Goal: Task Accomplishment & Management: Use online tool/utility

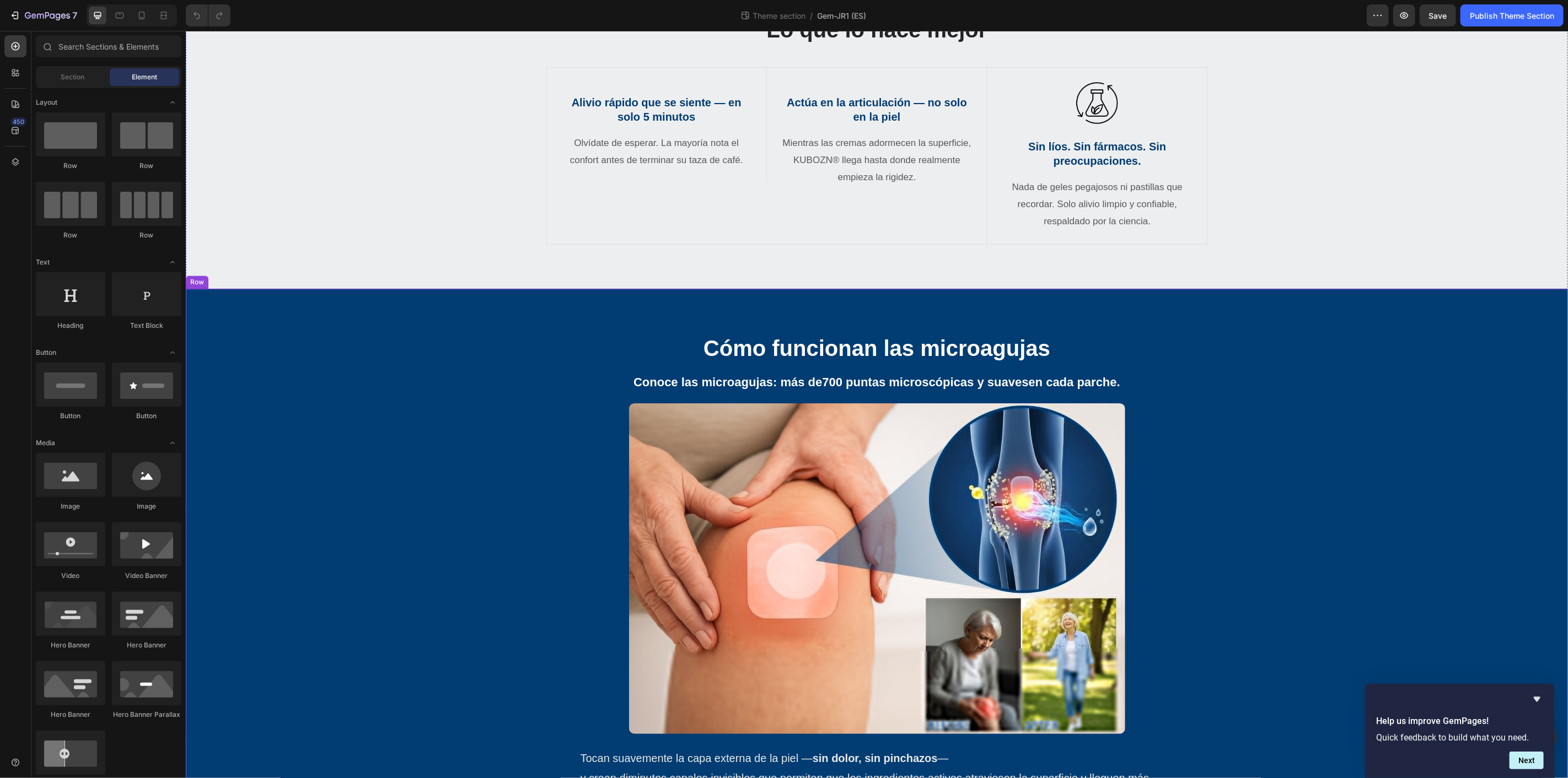
scroll to position [2149, 0]
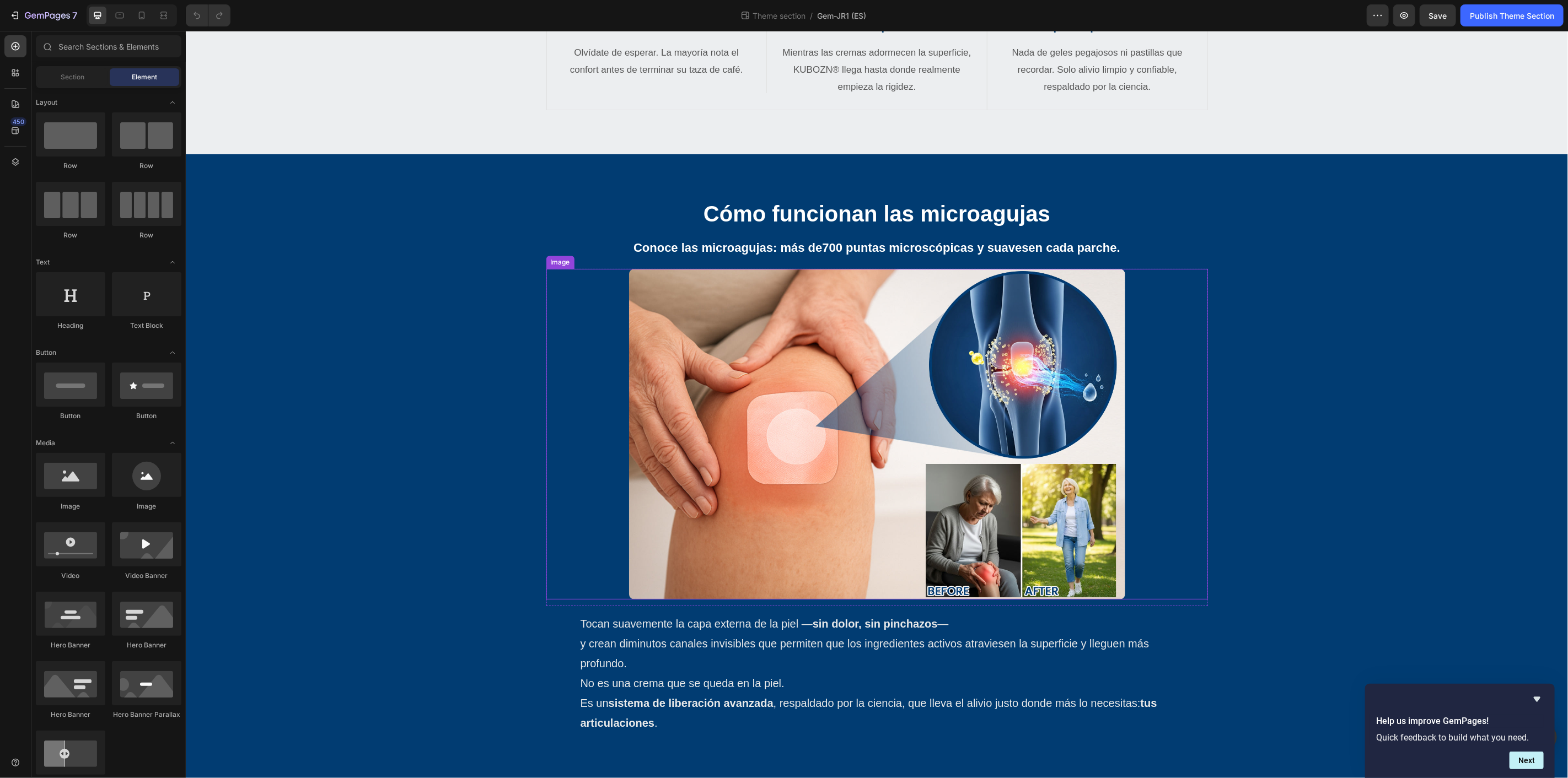
click at [957, 492] on img at bounding box center [877, 434] width 496 height 330
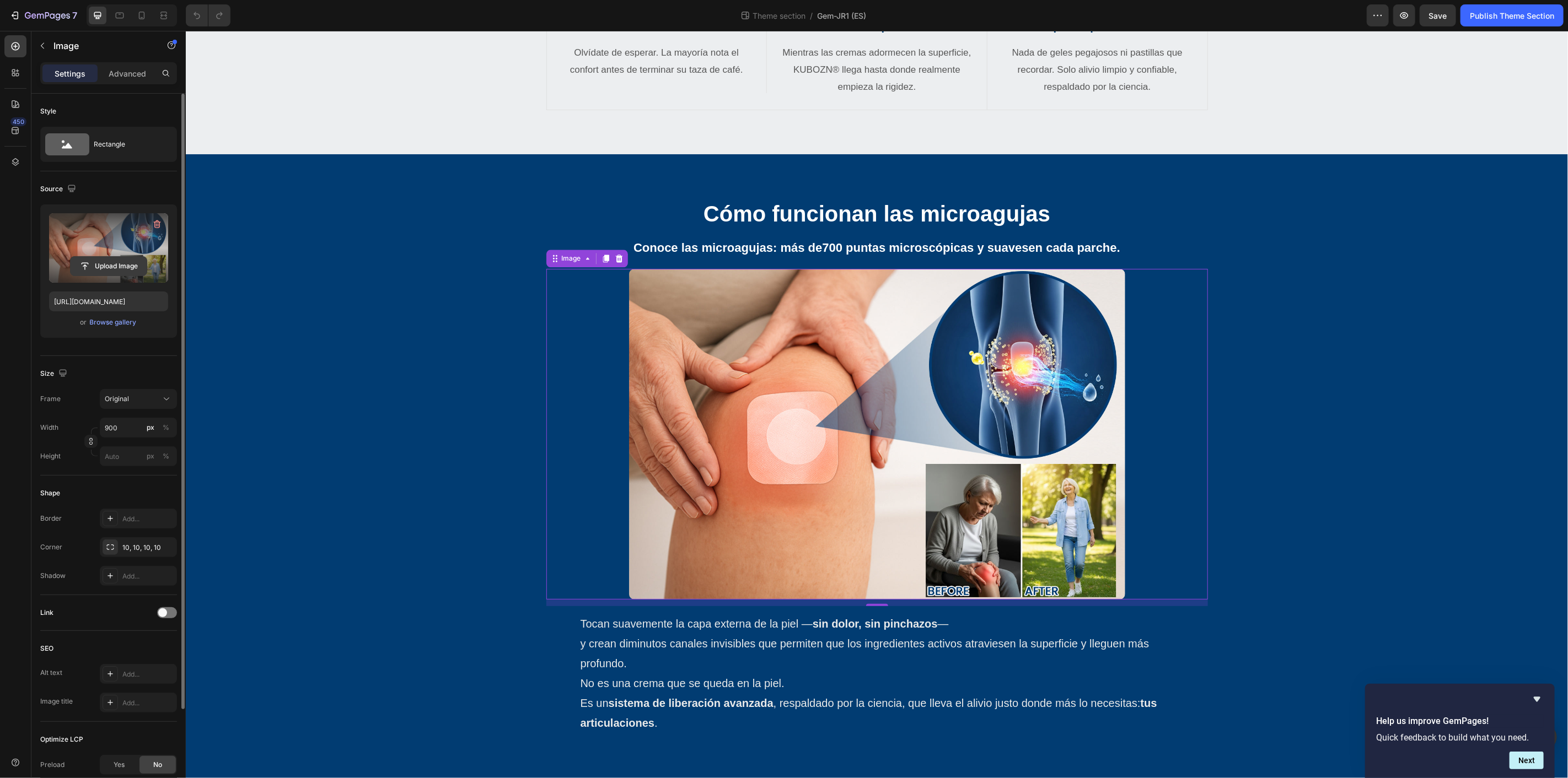
click at [110, 261] on input "file" at bounding box center [109, 266] width 76 height 19
type input "[URL][DOMAIN_NAME]"
click at [145, 15] on icon at bounding box center [142, 16] width 6 height 7
type input "400"
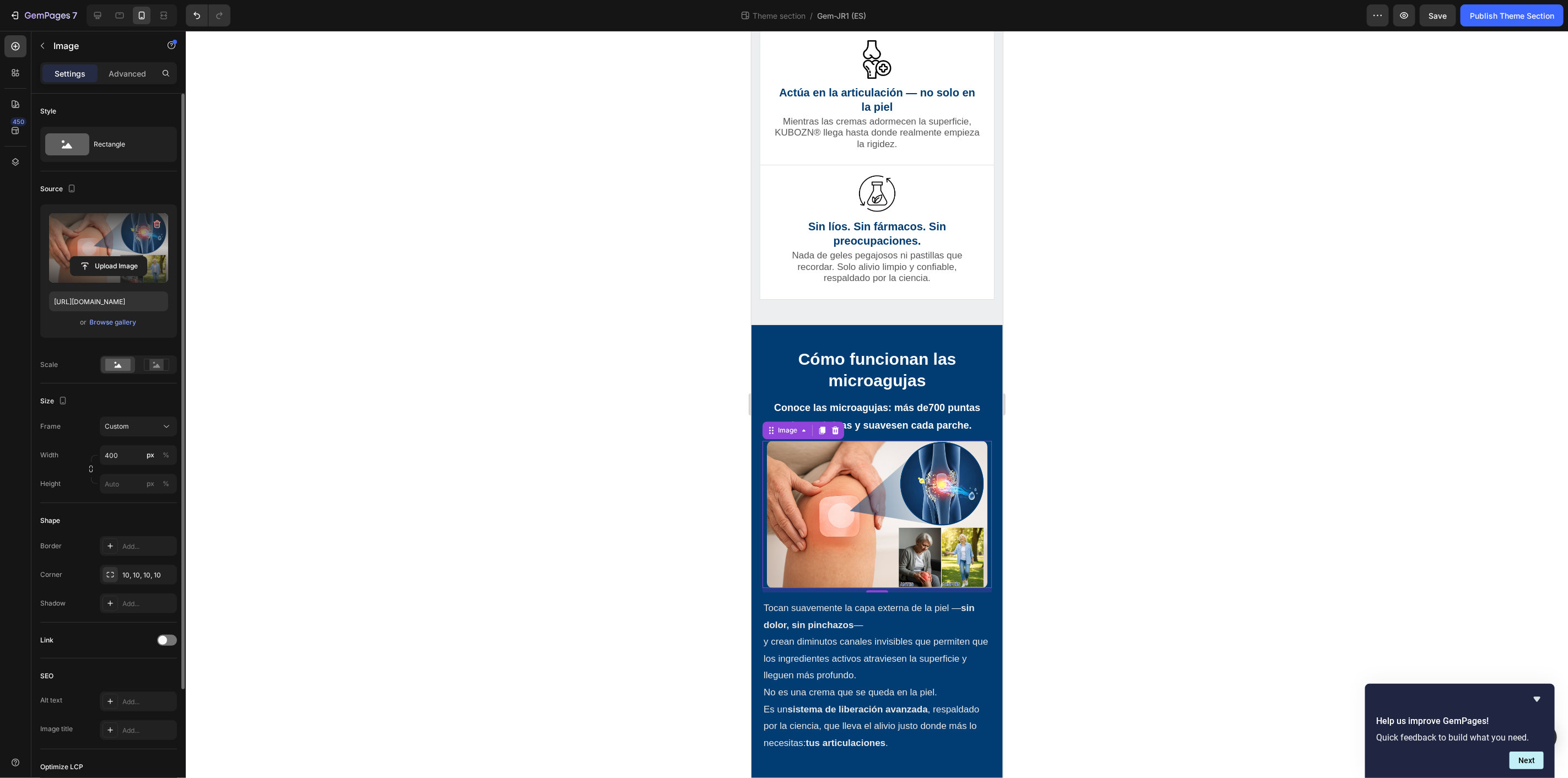
scroll to position [2433, 0]
click at [879, 527] on img at bounding box center [877, 514] width 221 height 147
click at [113, 322] on div "Browse gallery" at bounding box center [113, 322] width 47 height 10
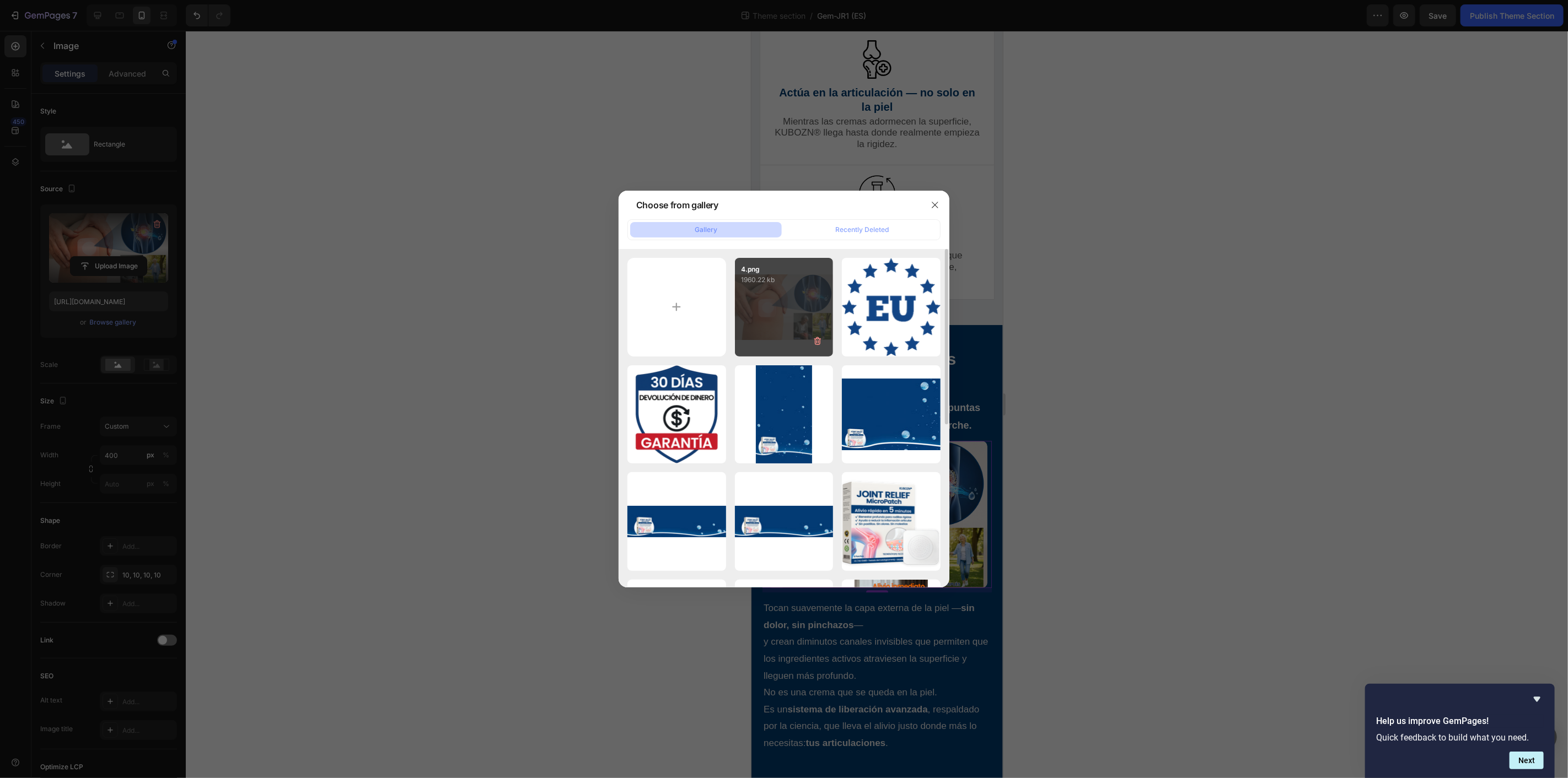
click at [767, 302] on div "4.png 1960.22 kb" at bounding box center [785, 307] width 99 height 98
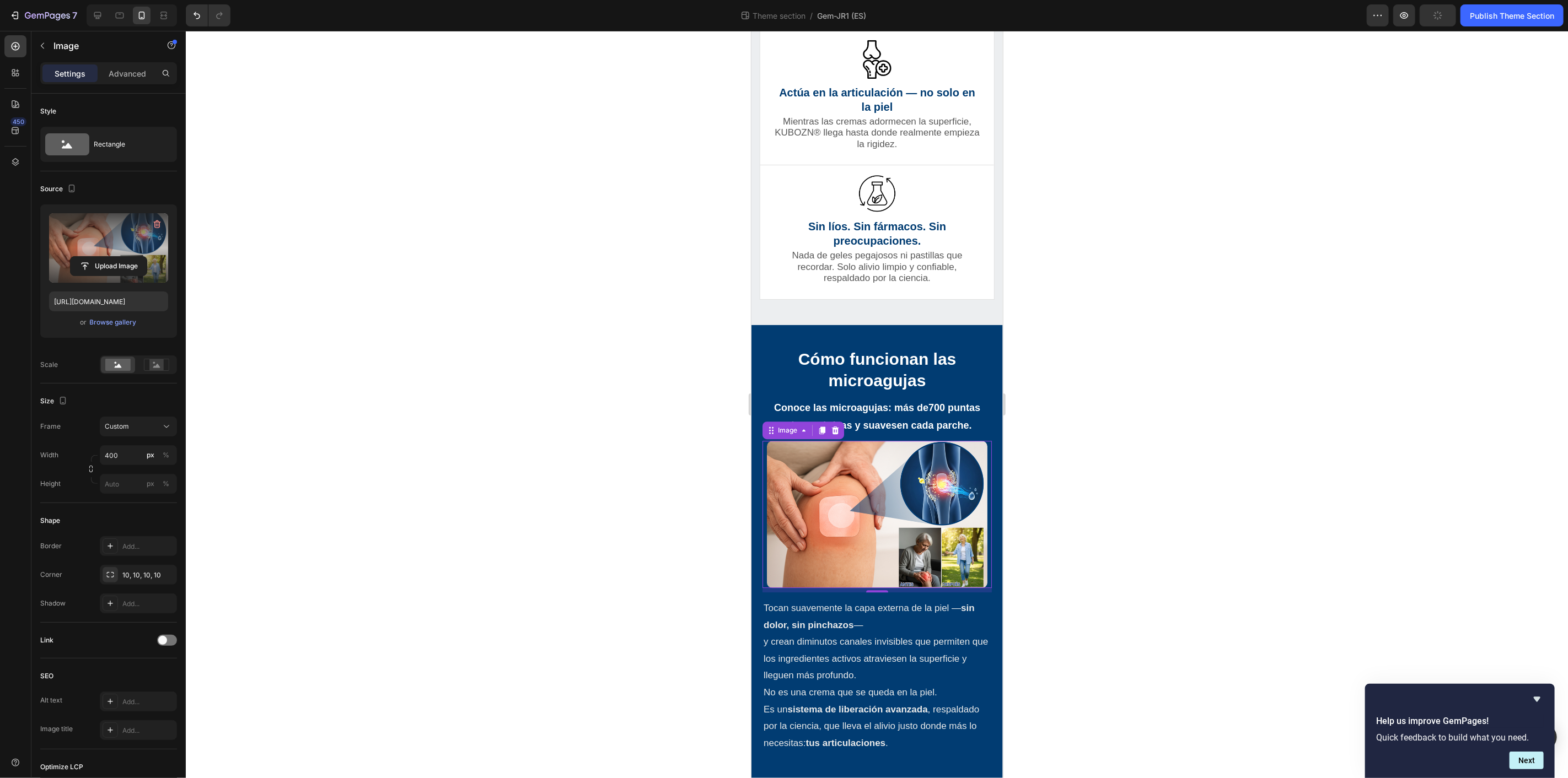
click at [1206, 475] on div at bounding box center [877, 405] width 1382 height 747
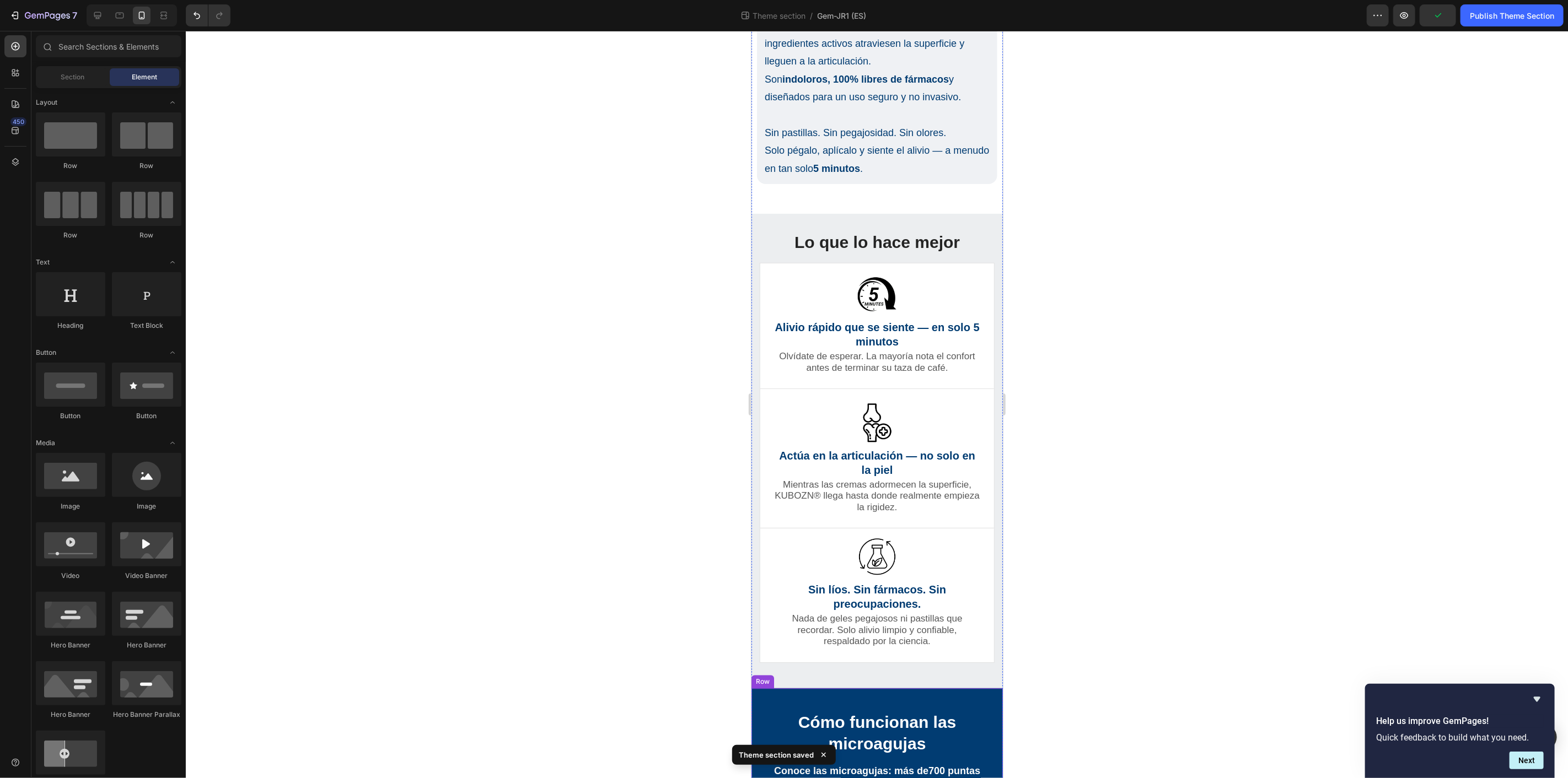
scroll to position [1943, 0]
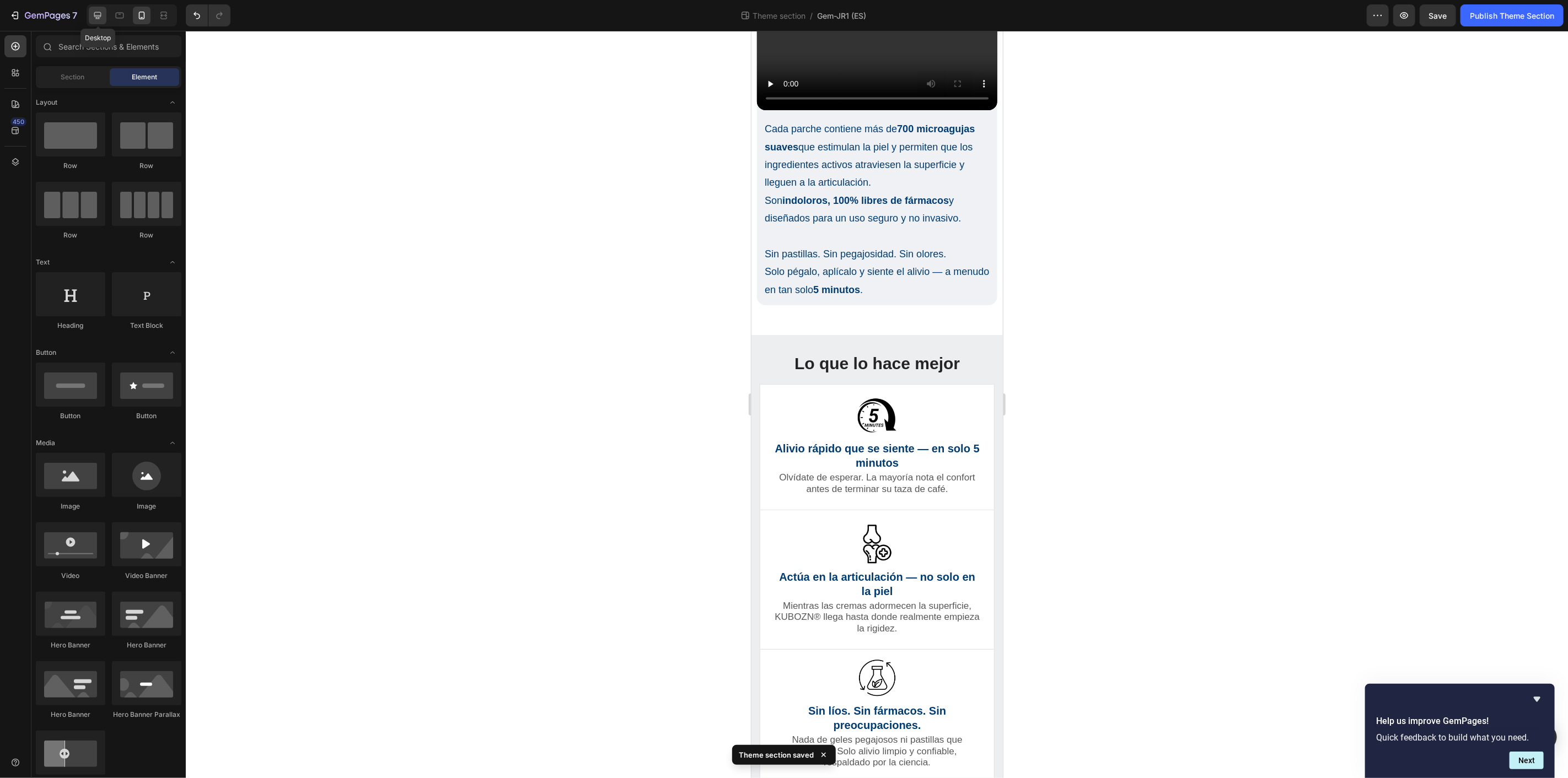
click at [94, 16] on icon at bounding box center [97, 15] width 7 height 7
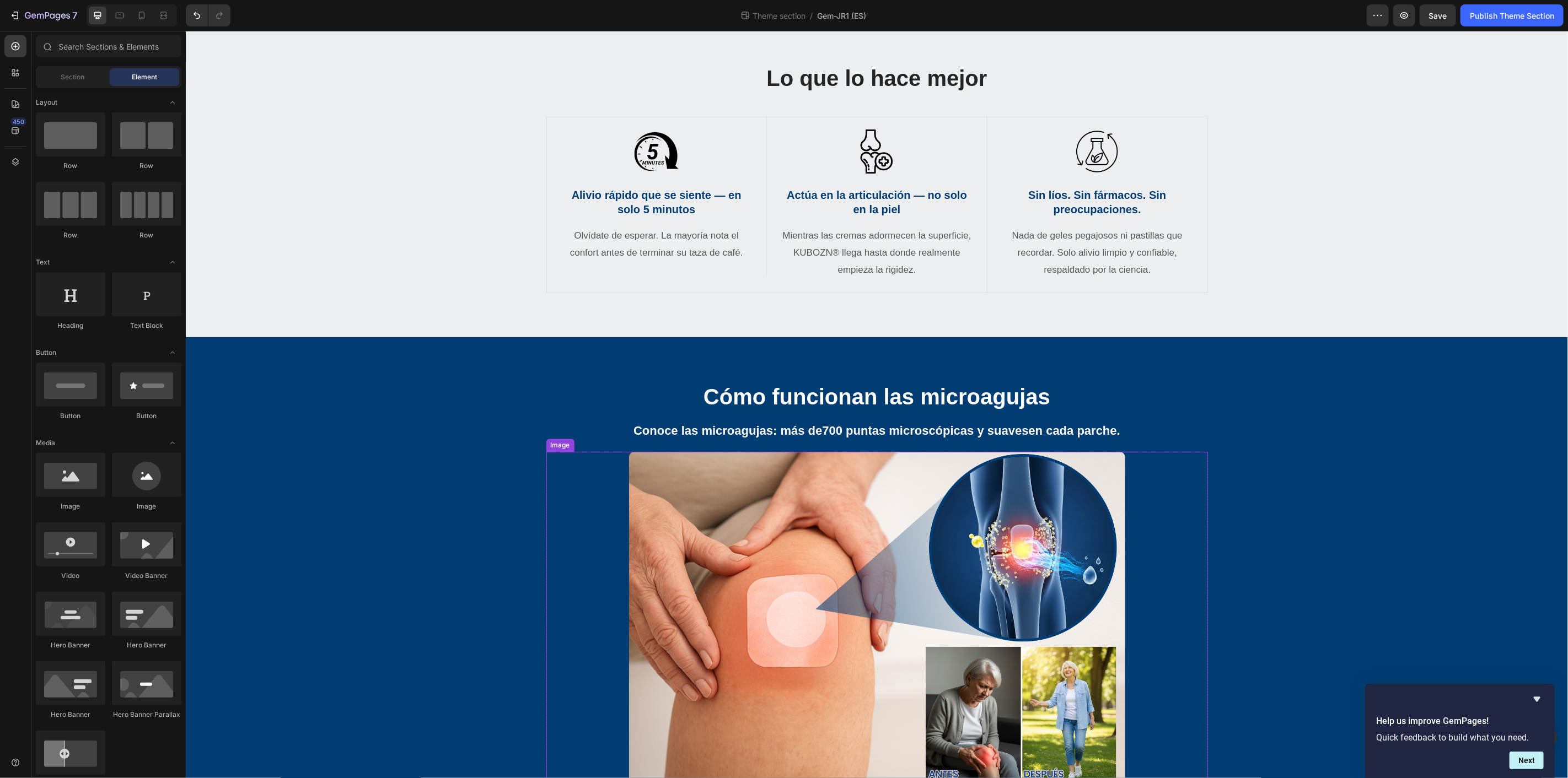
scroll to position [1782, 0]
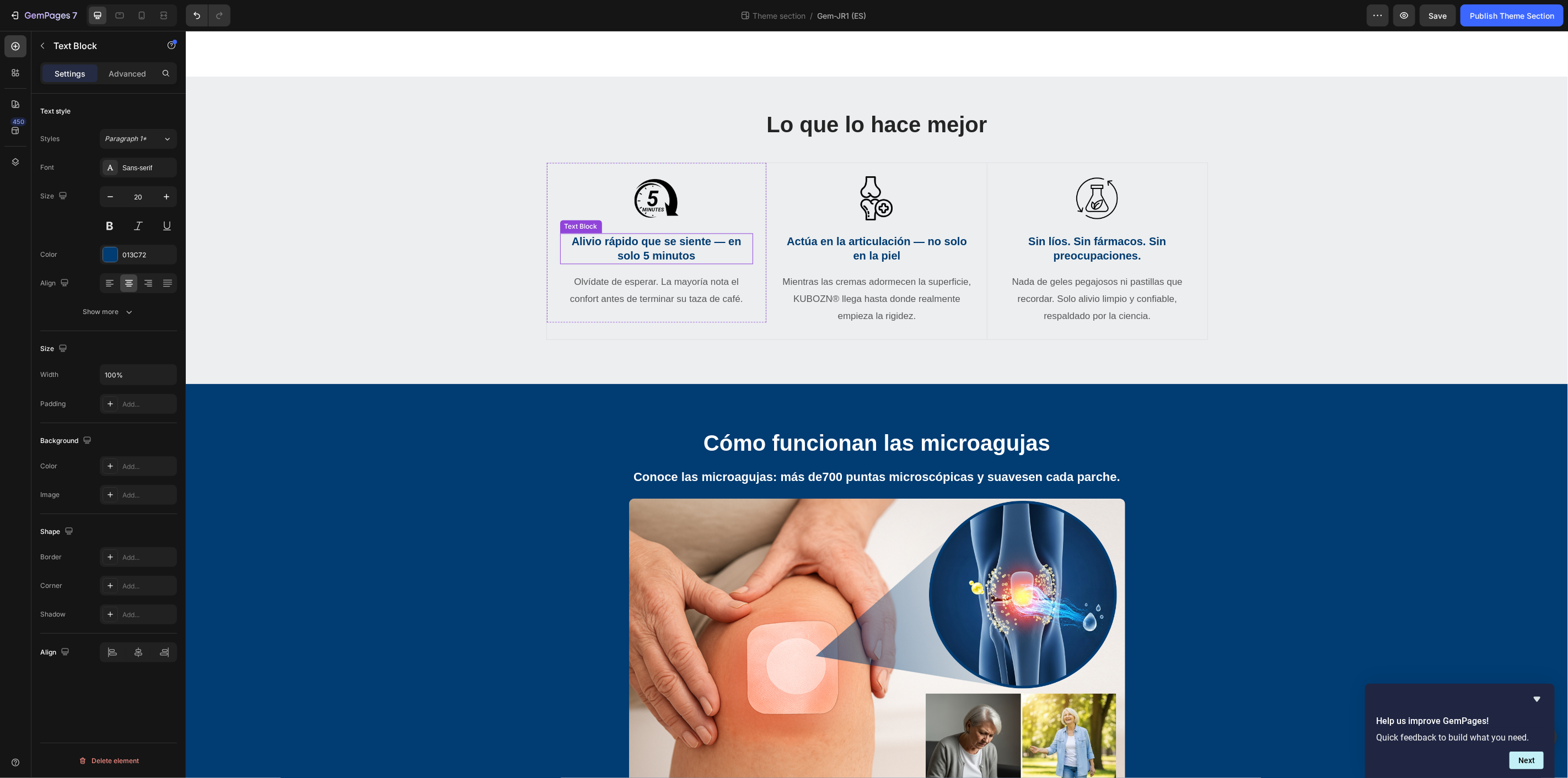
click at [685, 262] on strong "Alivio rápido que se siente — en solo 5 minutos" at bounding box center [656, 249] width 170 height 26
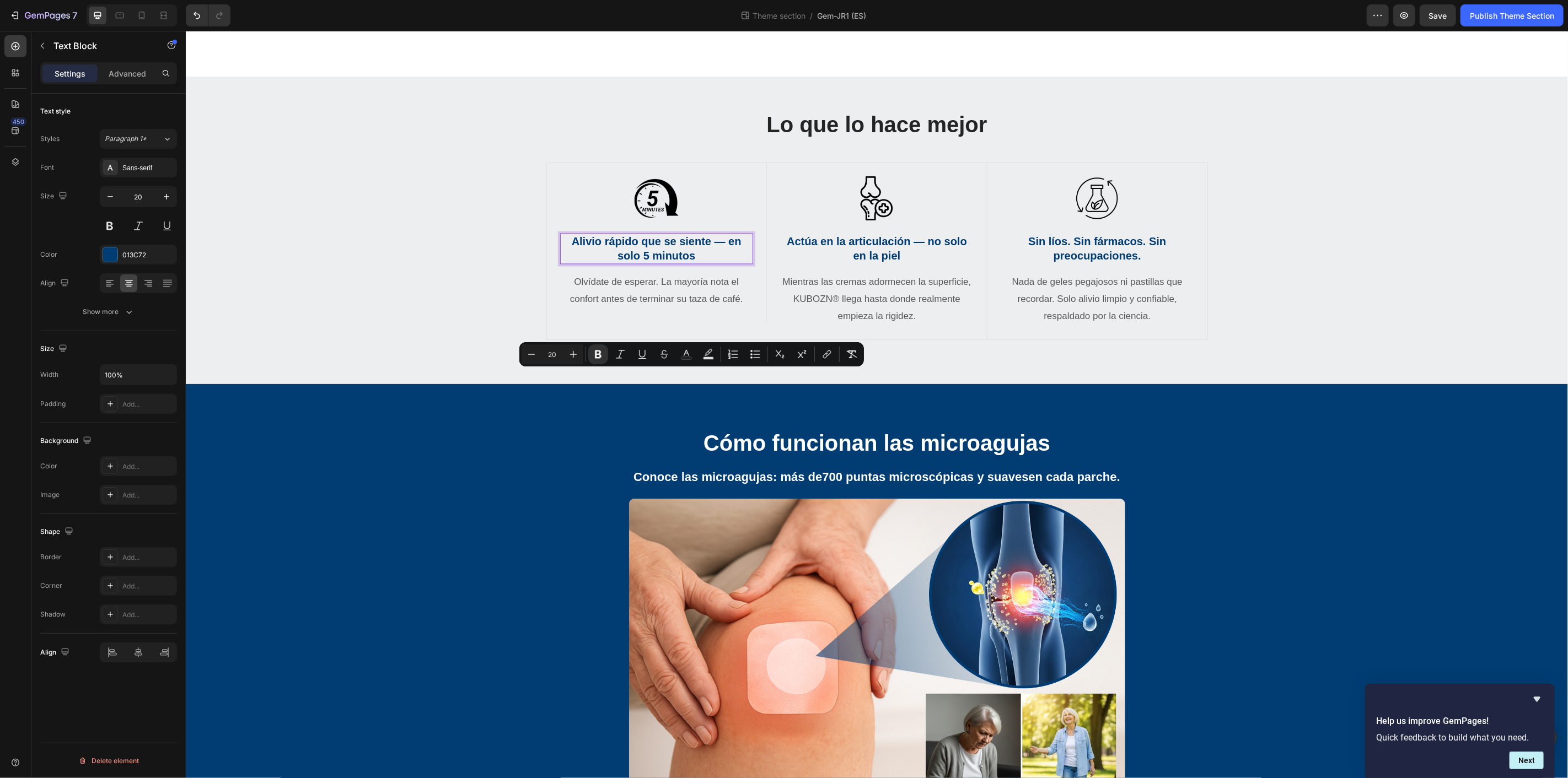
click at [666, 262] on strong "Alivio rápido que se siente — en solo 5 minutos" at bounding box center [656, 249] width 170 height 26
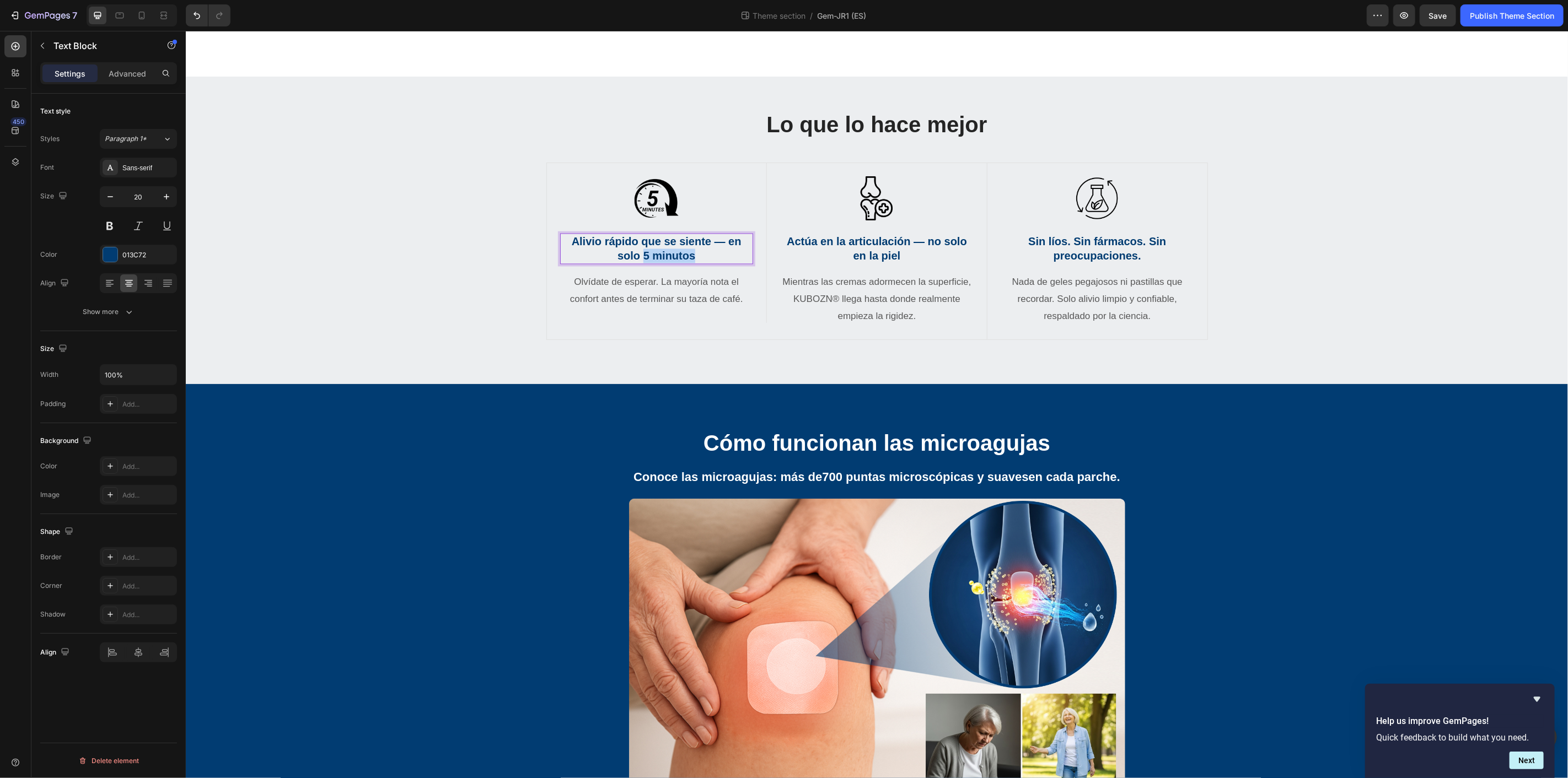
drag, startPoint x: 638, startPoint y: 392, endPoint x: 690, endPoint y: 398, distance: 52.3
click at [690, 262] on strong "Alivio rápido que se siente — en solo 5 minutos" at bounding box center [656, 249] width 170 height 26
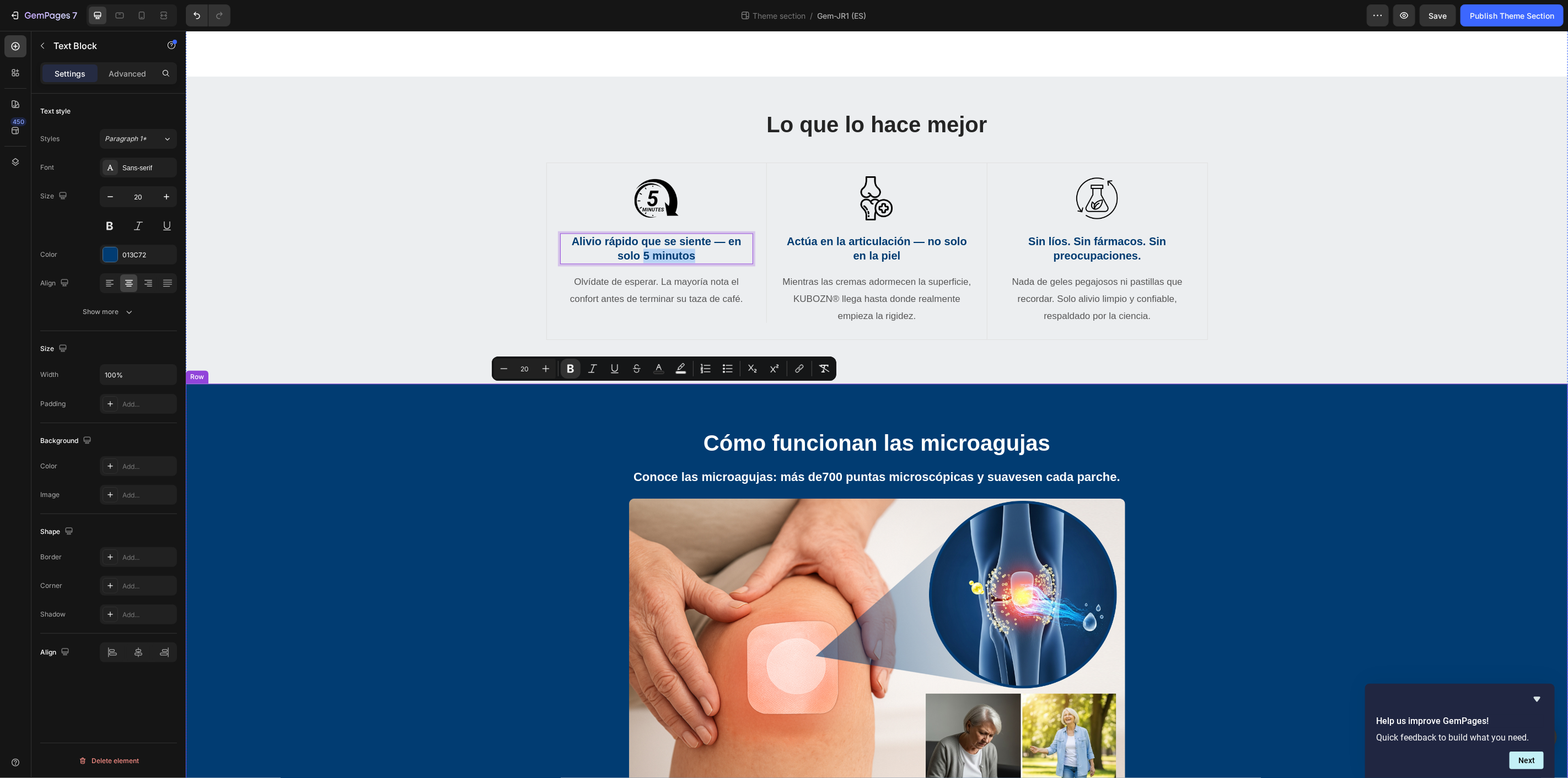
copy strong "5 minutos"
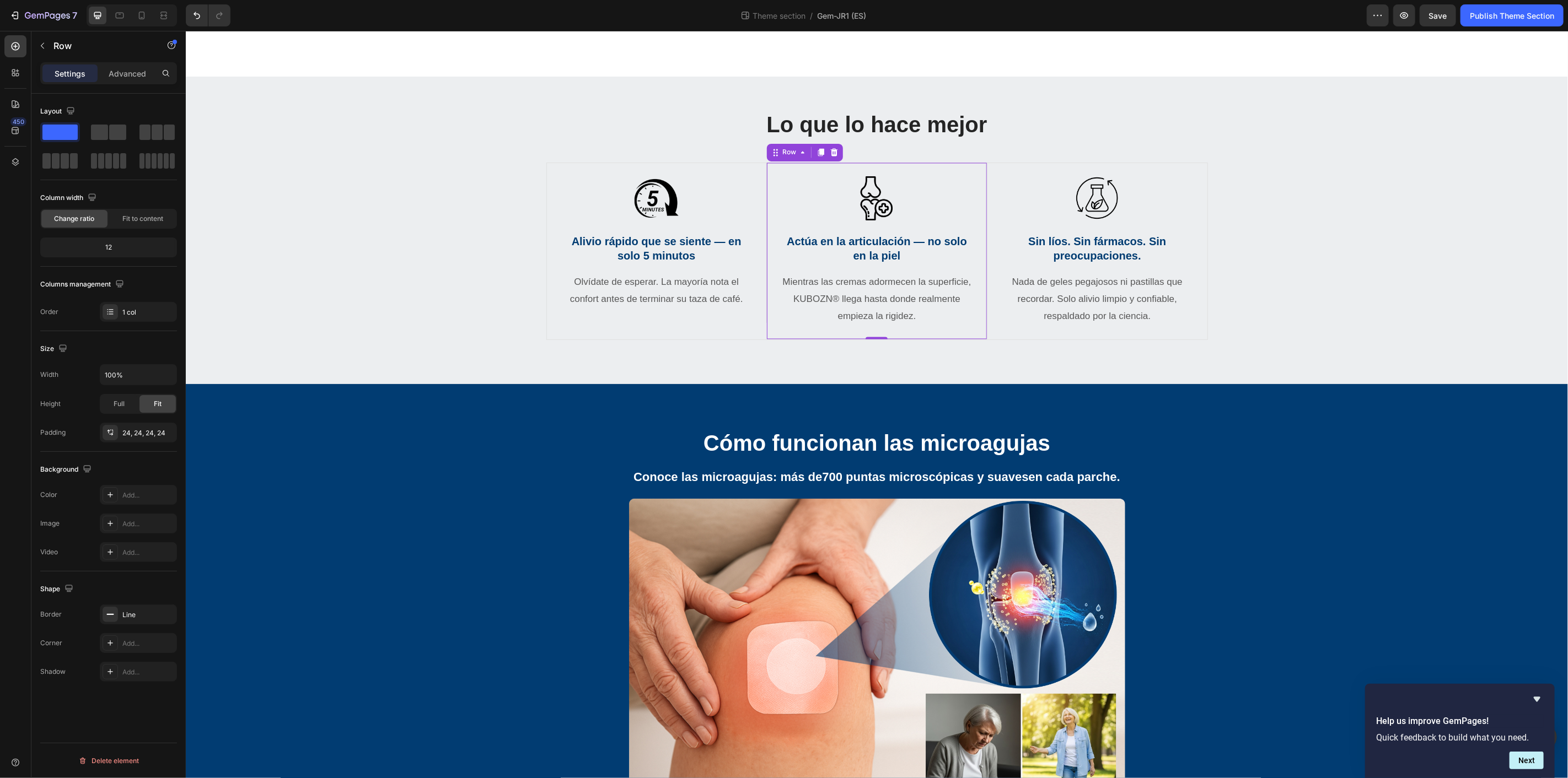
click at [785, 339] on div "Image Actúa en la articulación — no solo en la piel Text Block Mientras las cre…" at bounding box center [876, 251] width 220 height 176
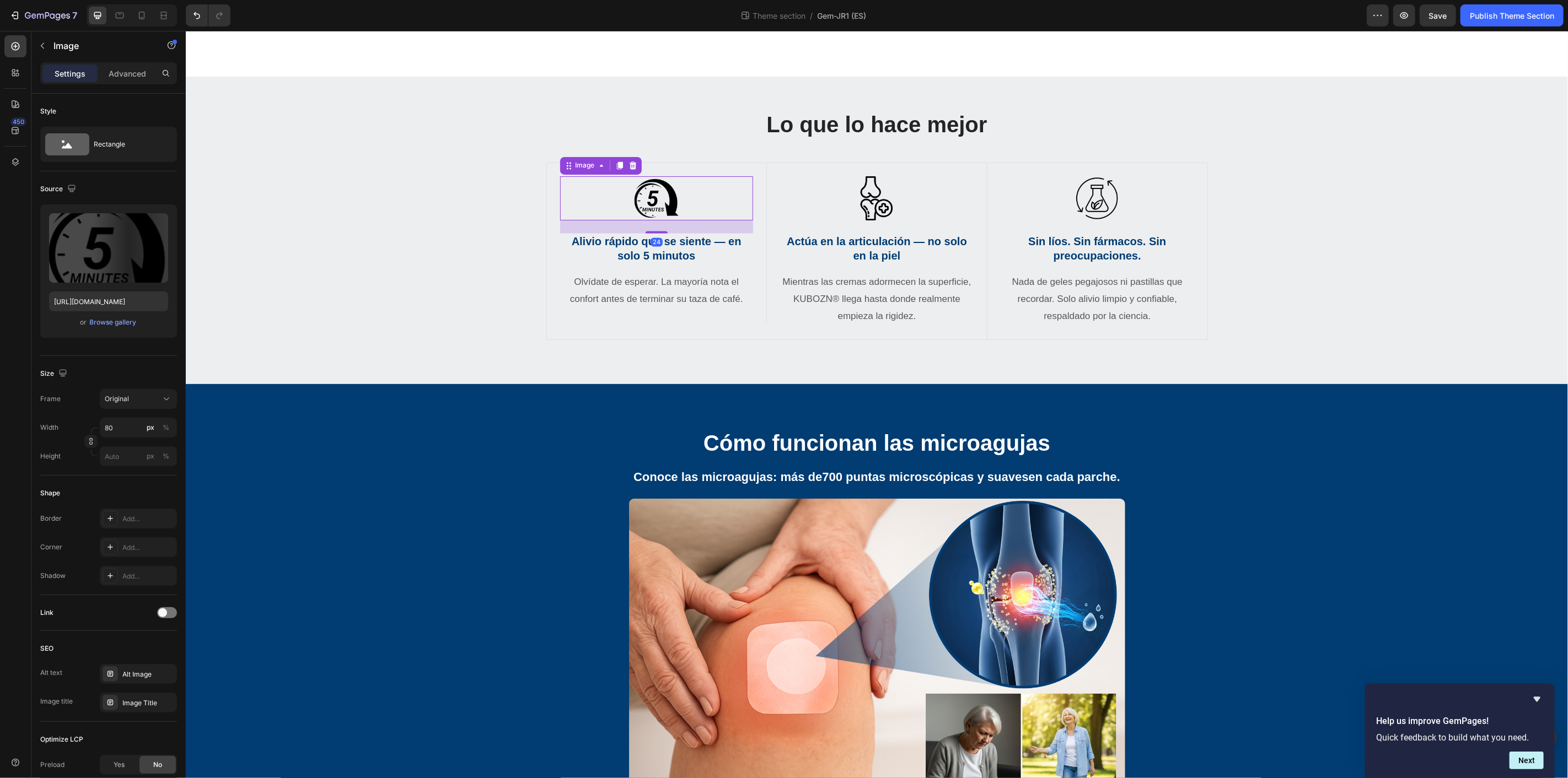
click at [647, 220] on img at bounding box center [656, 198] width 44 height 44
click at [105, 265] on input "file" at bounding box center [109, 266] width 76 height 19
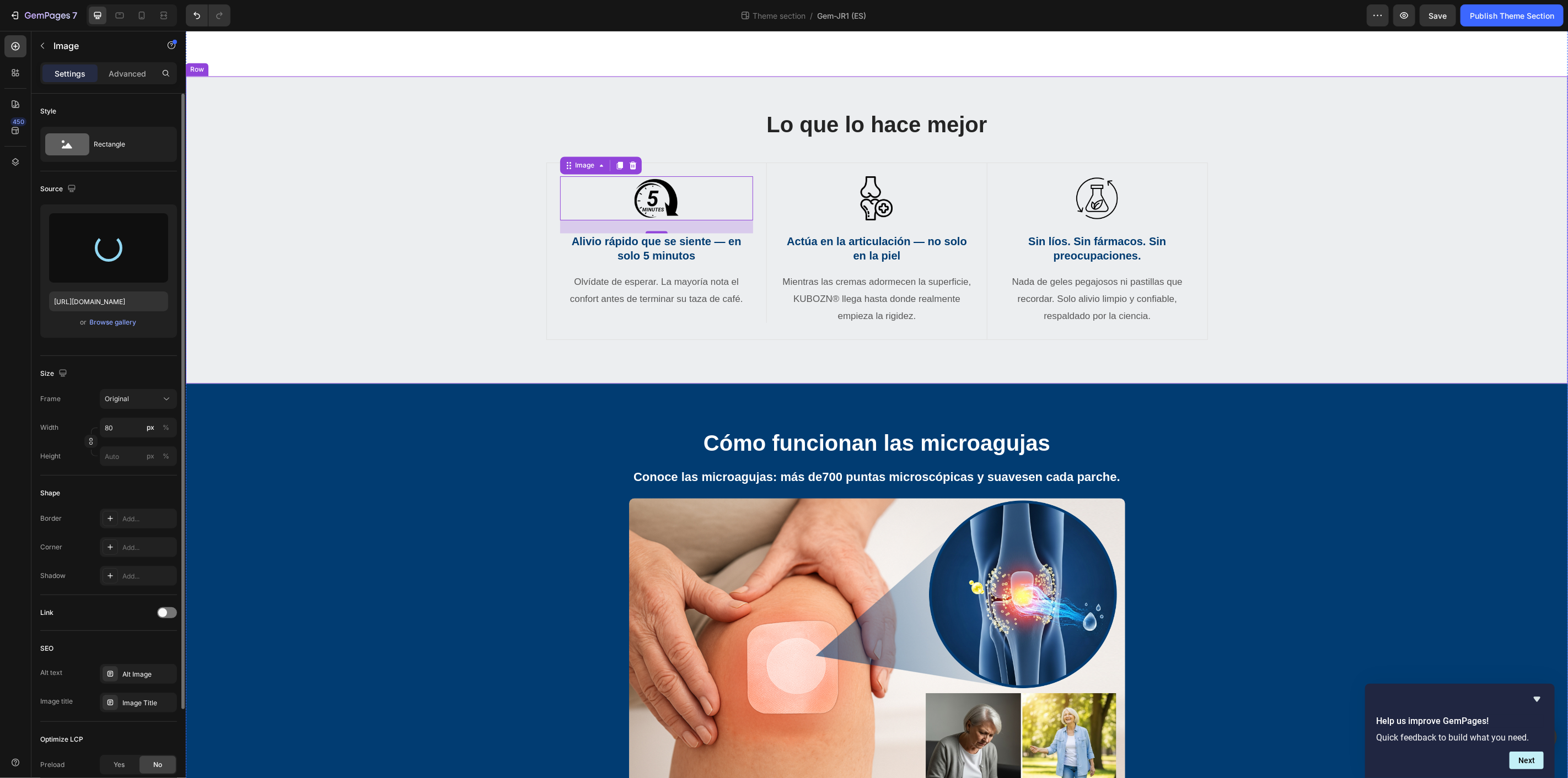
type input "[URL][DOMAIN_NAME]"
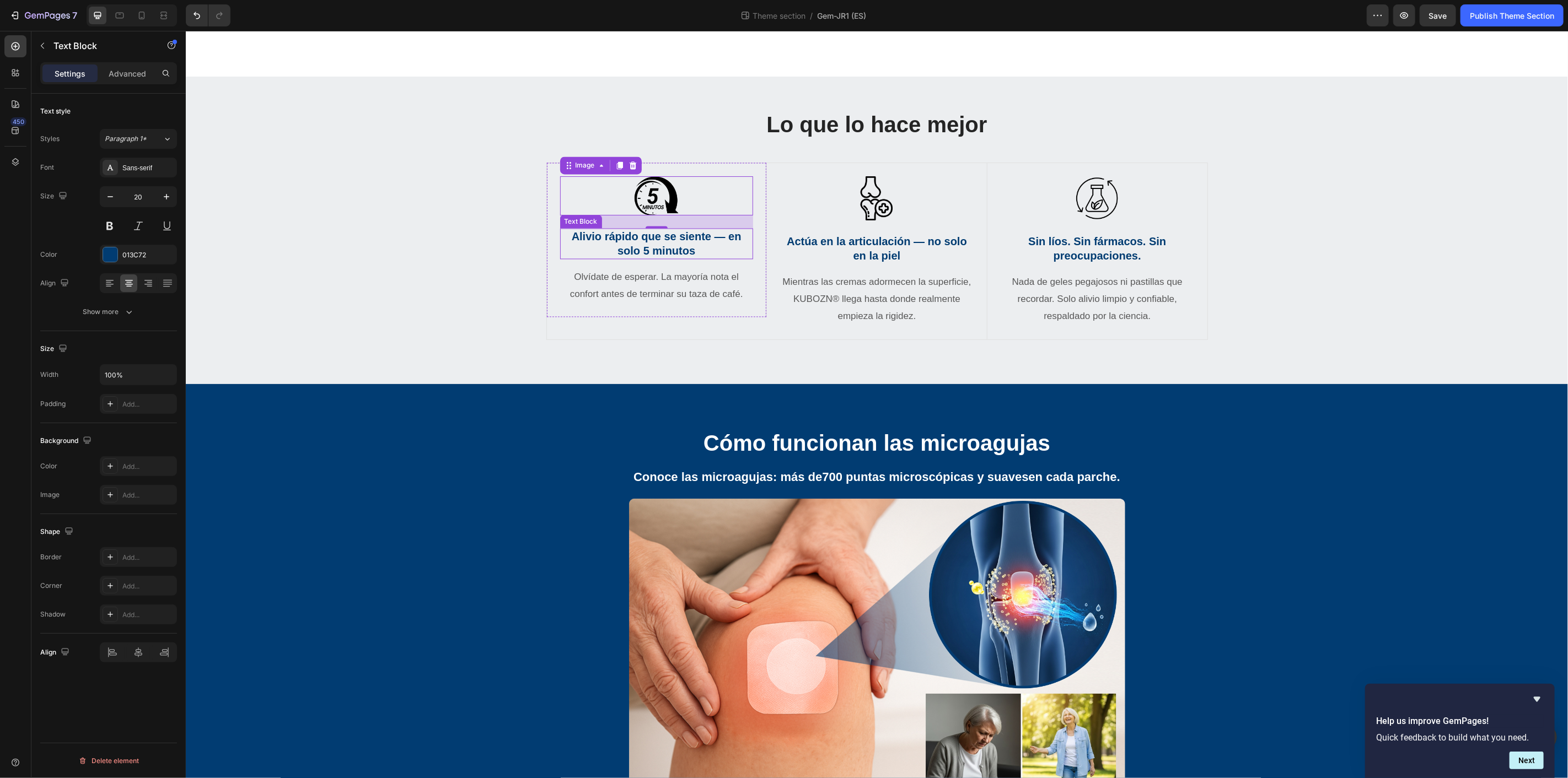
click at [680, 257] on strong "Alivio rápido que se siente — en solo 5 minutos" at bounding box center [656, 244] width 170 height 26
click at [111, 225] on button at bounding box center [110, 226] width 20 height 20
click at [683, 257] on strong "Alivio rápido que se siente — en solo 5 minutos" at bounding box center [656, 244] width 170 height 26
click at [631, 257] on strong "Alivio rápido que se siente — en solo 5 minutos" at bounding box center [656, 244] width 170 height 26
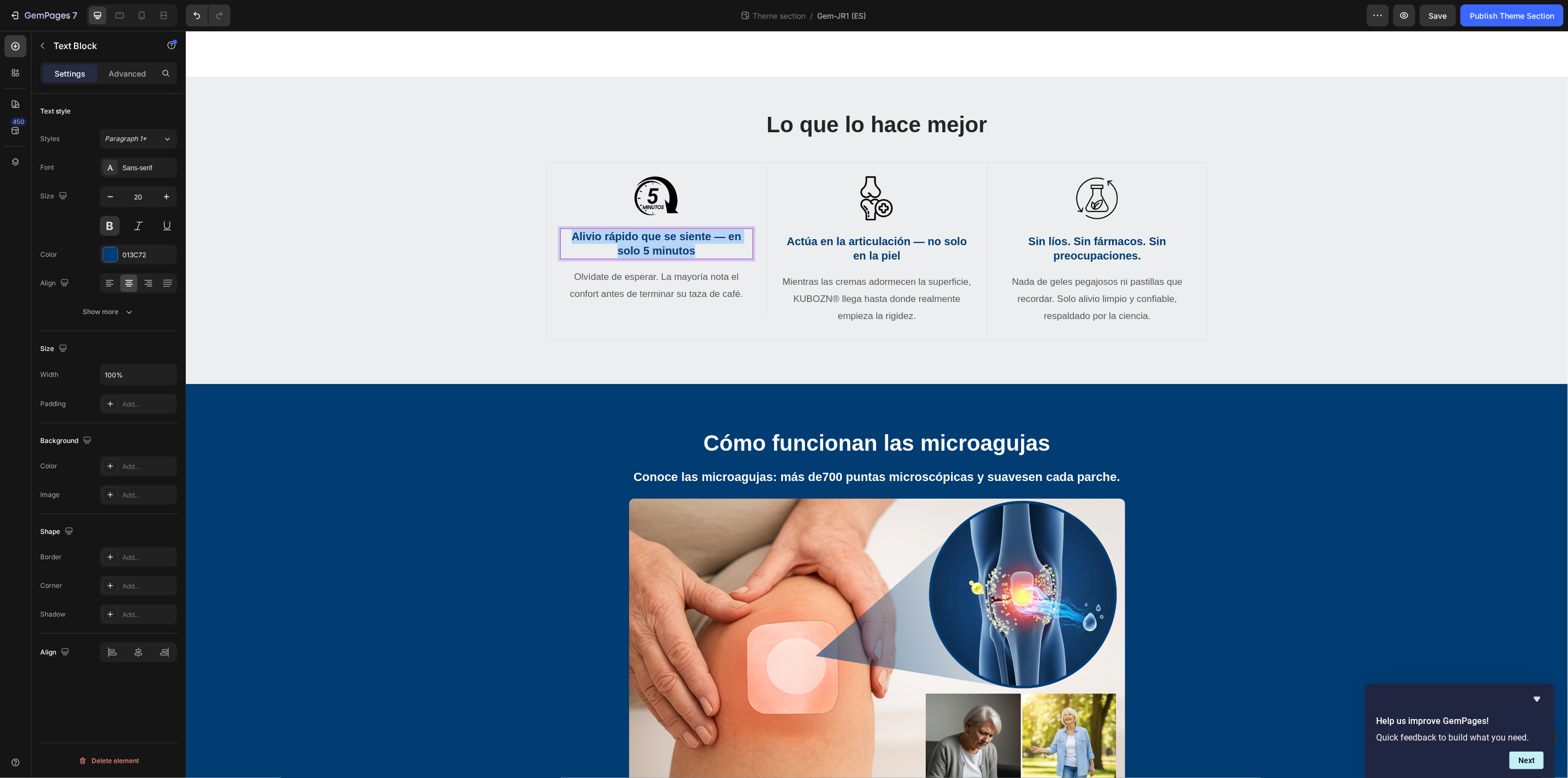
click at [631, 257] on strong "Alivio rápido que se siente — en solo 5 minutos" at bounding box center [656, 244] width 170 height 26
click at [554, 350] on icon "Editor contextual toolbar" at bounding box center [559, 350] width 11 height 11
click at [640, 258] on p "Alivio rápido que se siente — en solo 5 minutos" at bounding box center [656, 244] width 191 height 29
click at [659, 258] on p "Alivio rápido que se siente — en solo 5 minutos" at bounding box center [656, 244] width 191 height 29
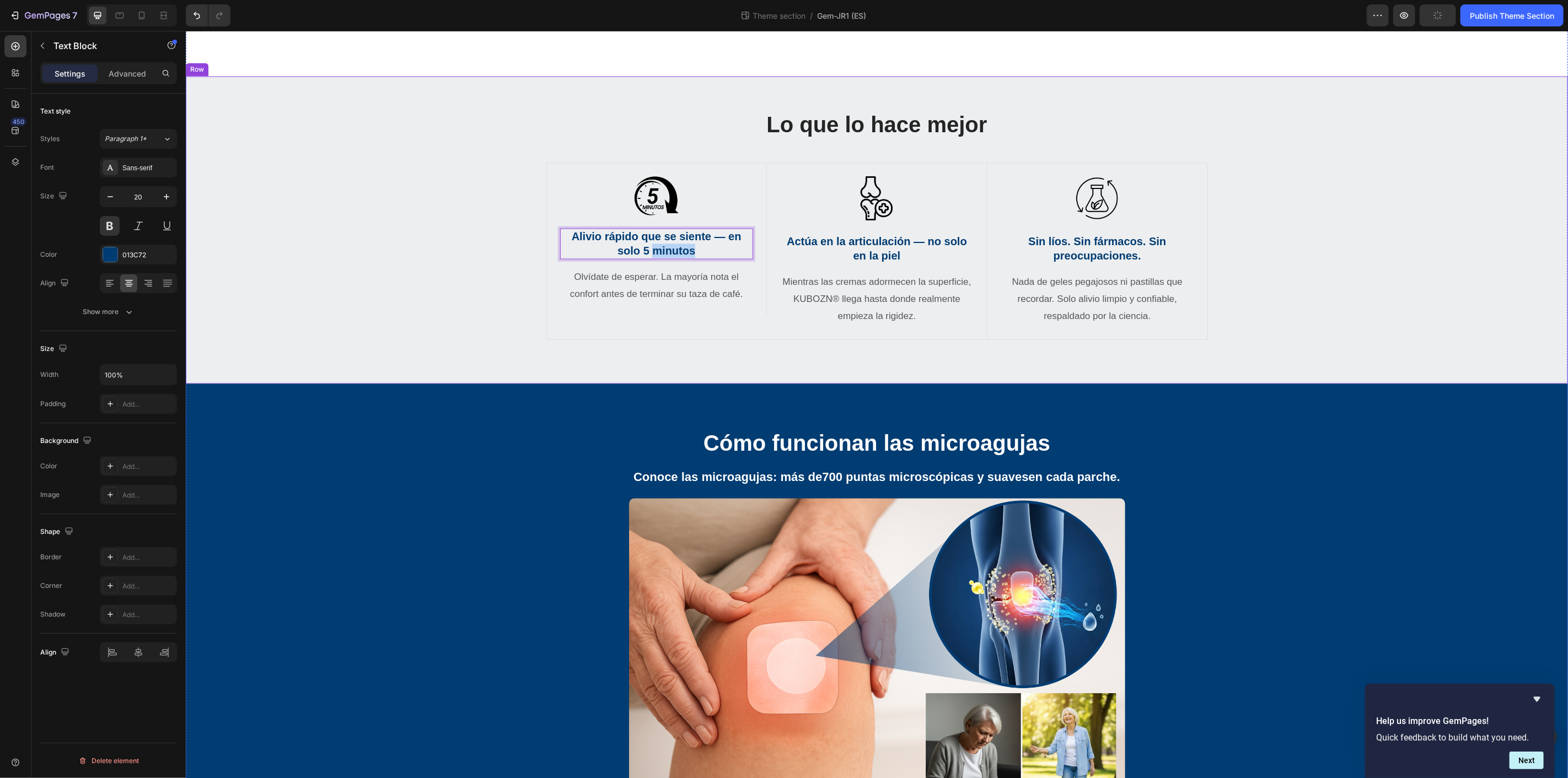
click at [529, 340] on div "Lo que lo hace mejor Heading Row Image Alivio rápido que se siente — en solo 5 …" at bounding box center [876, 224] width 1366 height 231
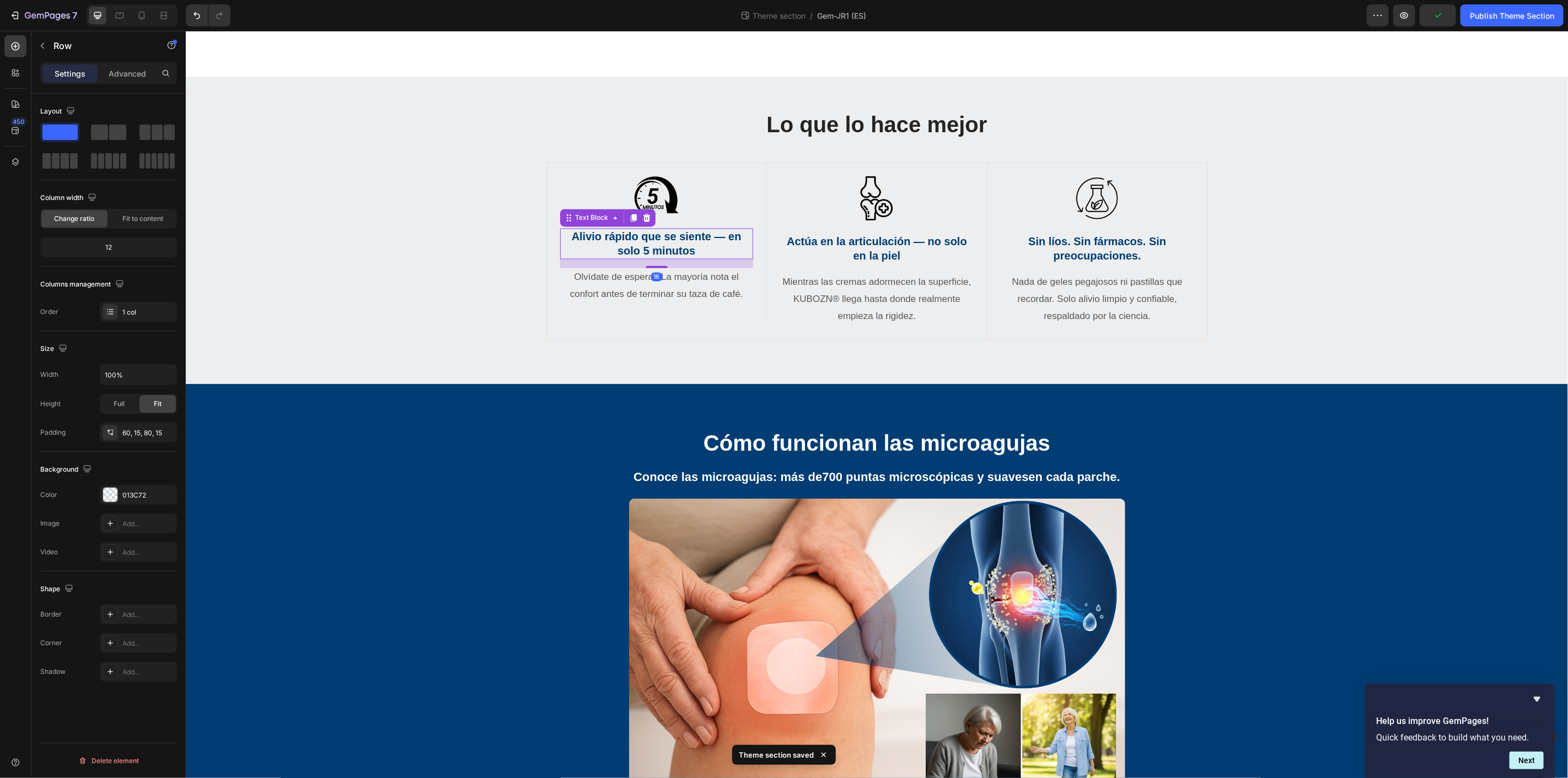
click at [627, 258] on p "Alivio rápido que se siente — en solo 5 minutos" at bounding box center [656, 244] width 191 height 29
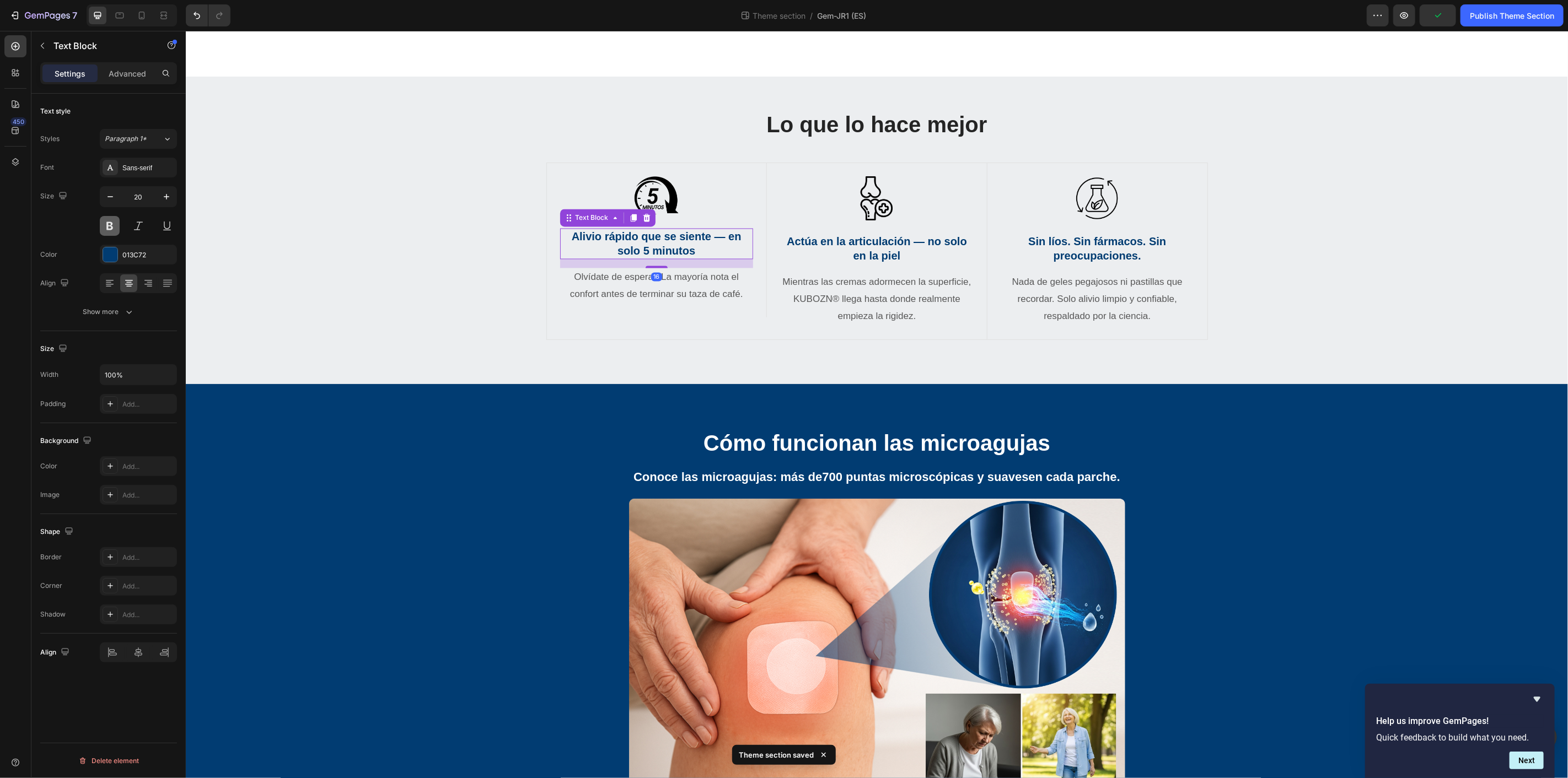
click at [114, 226] on button at bounding box center [110, 226] width 20 height 20
click at [105, 228] on button at bounding box center [110, 226] width 20 height 20
click at [604, 258] on p "Alivio rápido que se siente — en solo 5 minutos" at bounding box center [656, 244] width 191 height 29
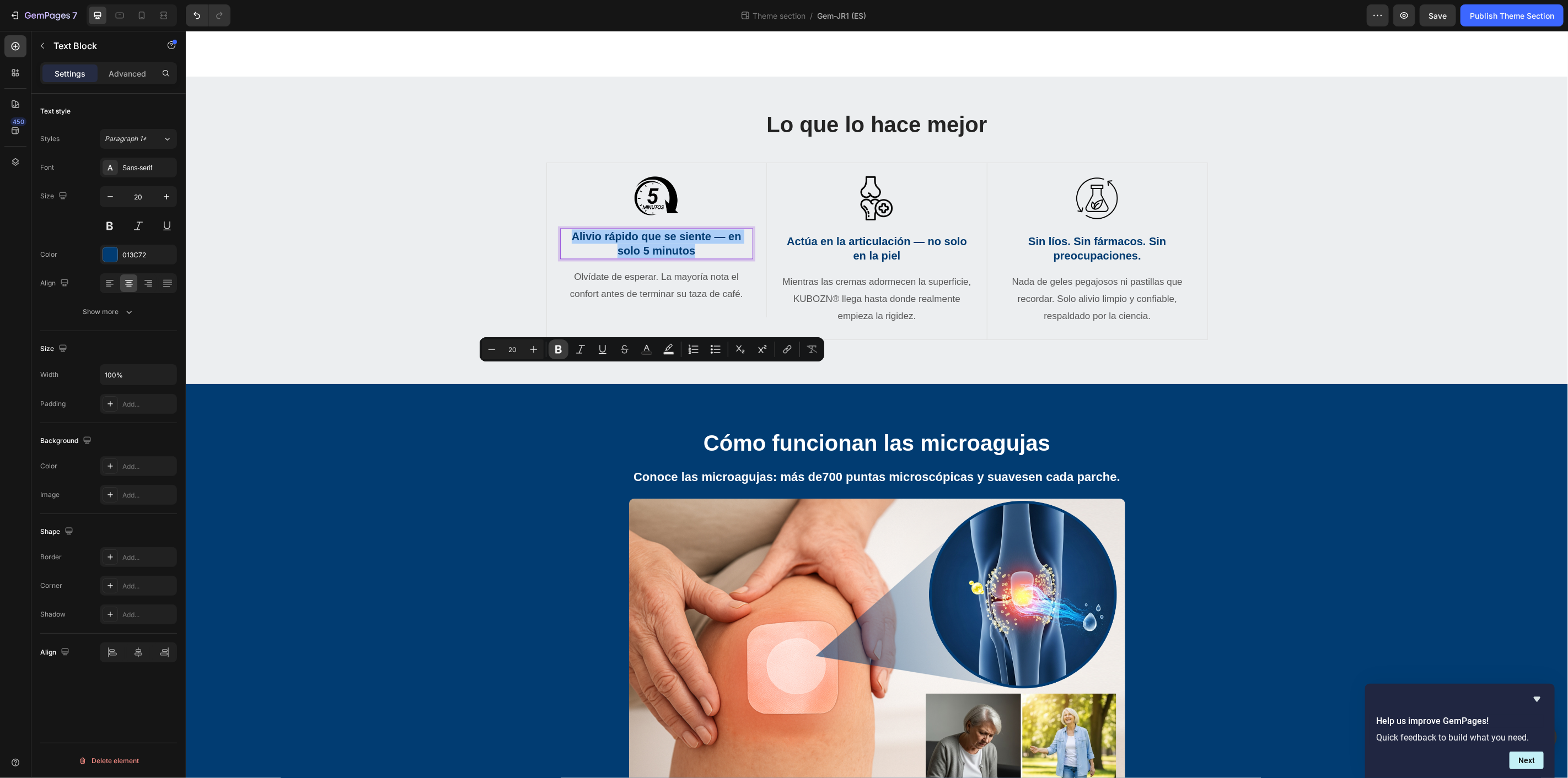
click at [551, 343] on button "Bold" at bounding box center [559, 350] width 20 height 20
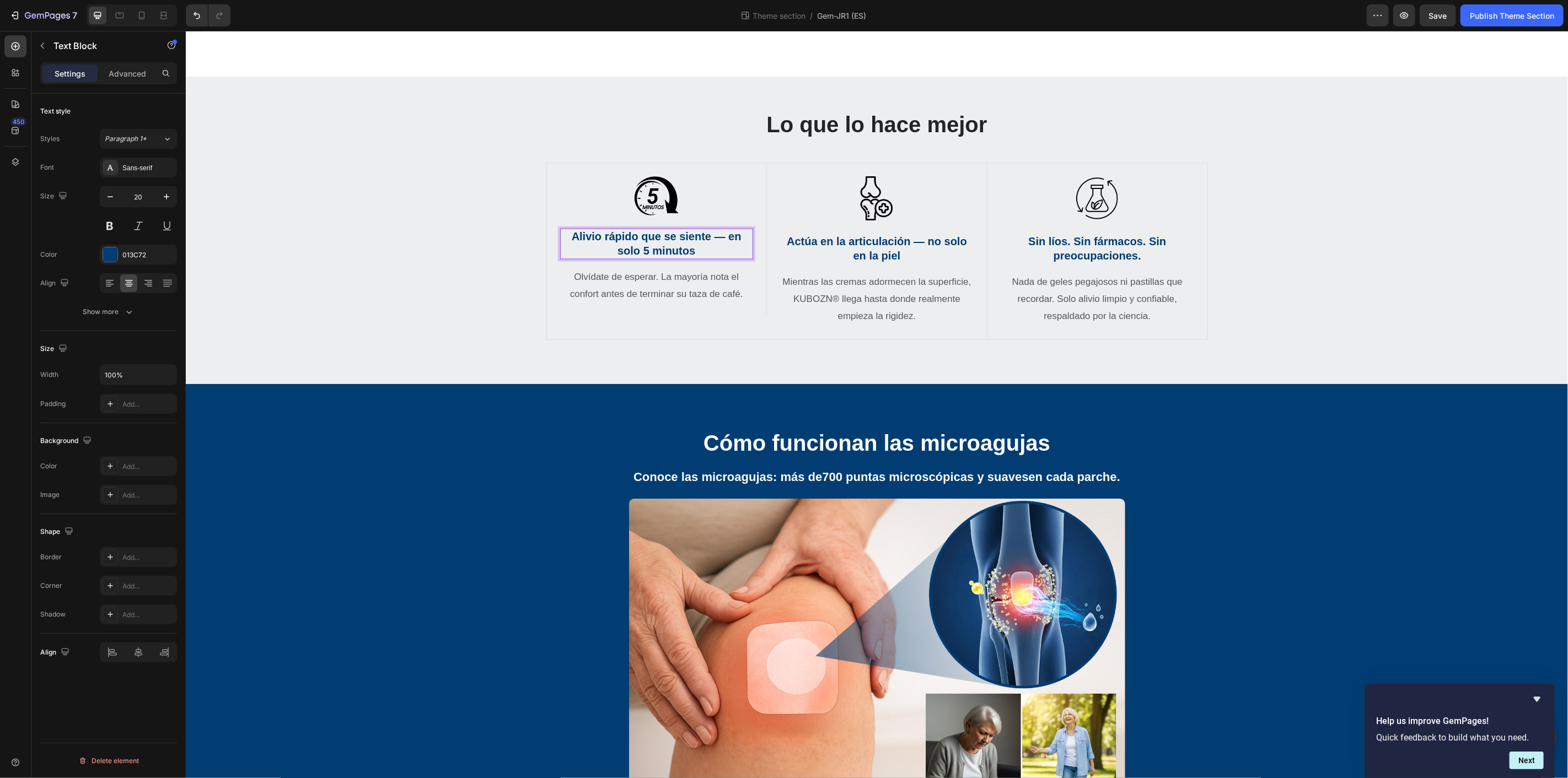
click at [674, 257] on strong "Alivio rápido que se siente — en solo 5 minutos" at bounding box center [656, 244] width 170 height 26
click at [1256, 340] on div "Lo que lo hace mejor Heading Row Image Alivio rápido que se siente — en solo 5 …" at bounding box center [876, 224] width 1366 height 231
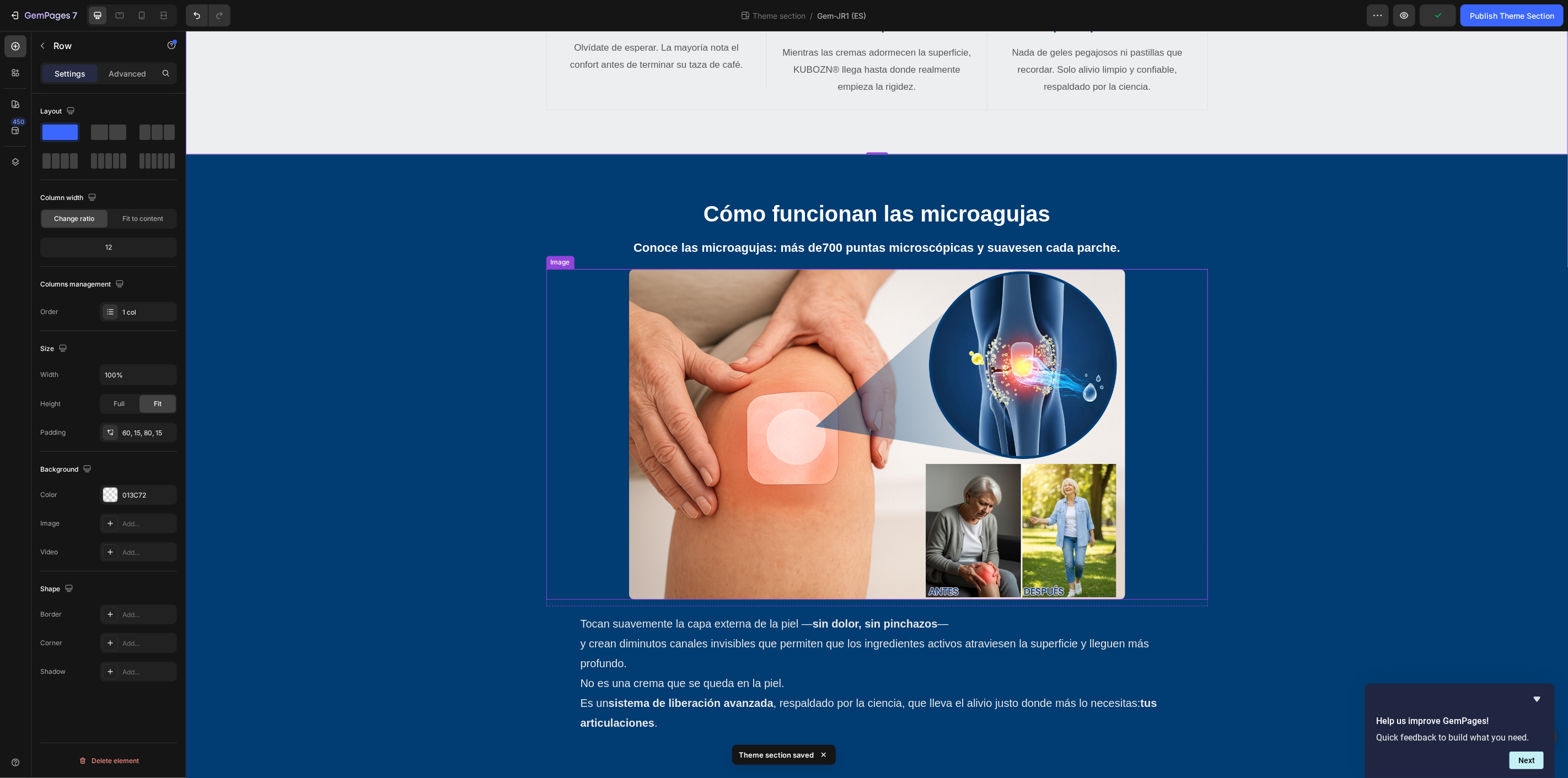
scroll to position [2149, 0]
click at [1437, 14] on span "Save" at bounding box center [1438, 16] width 18 height 9
click at [1539, 21] on button "Publish Theme Section" at bounding box center [1512, 15] width 103 height 22
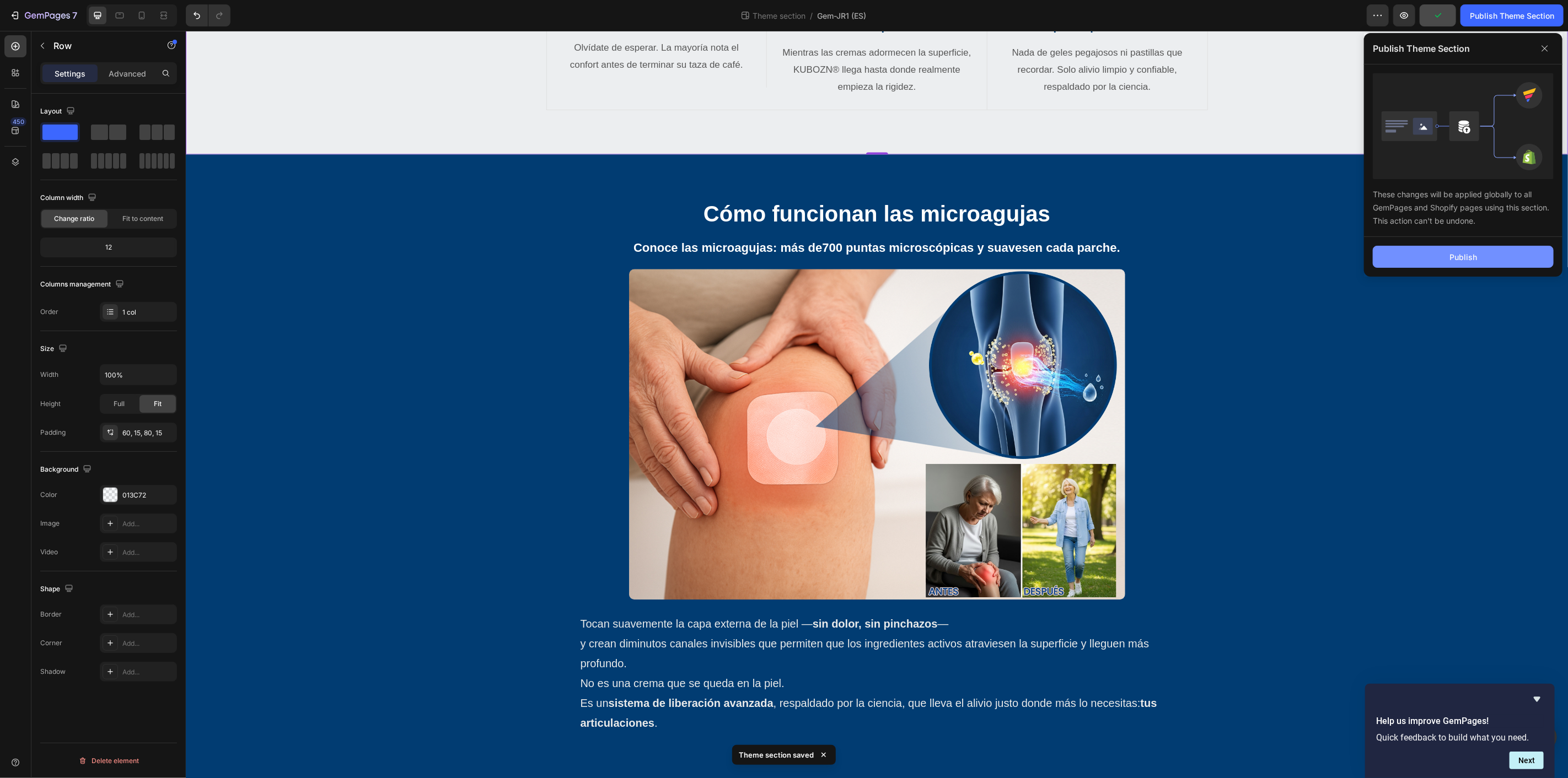
click at [1445, 250] on button "Publish" at bounding box center [1463, 256] width 181 height 22
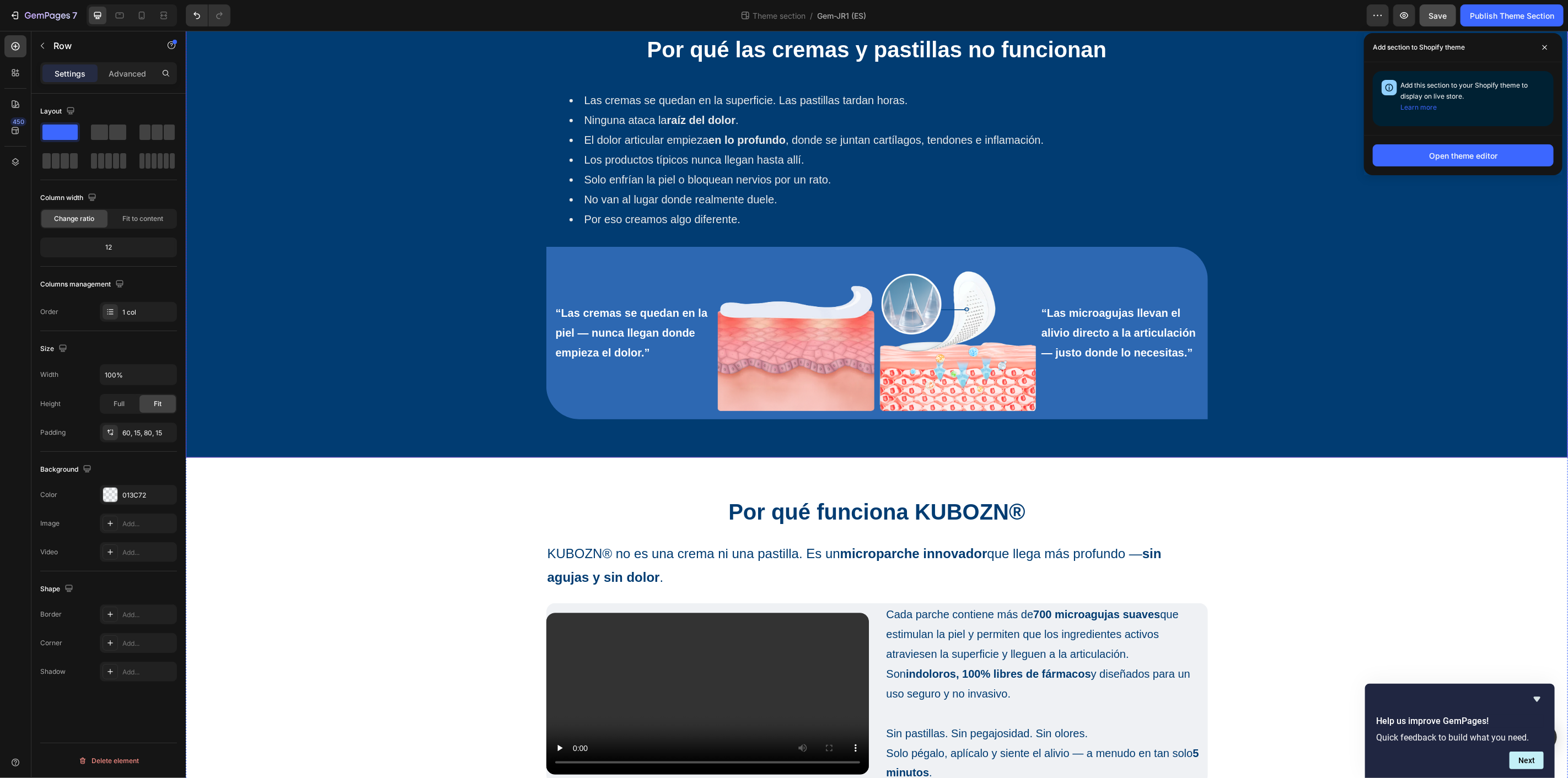
scroll to position [924, 0]
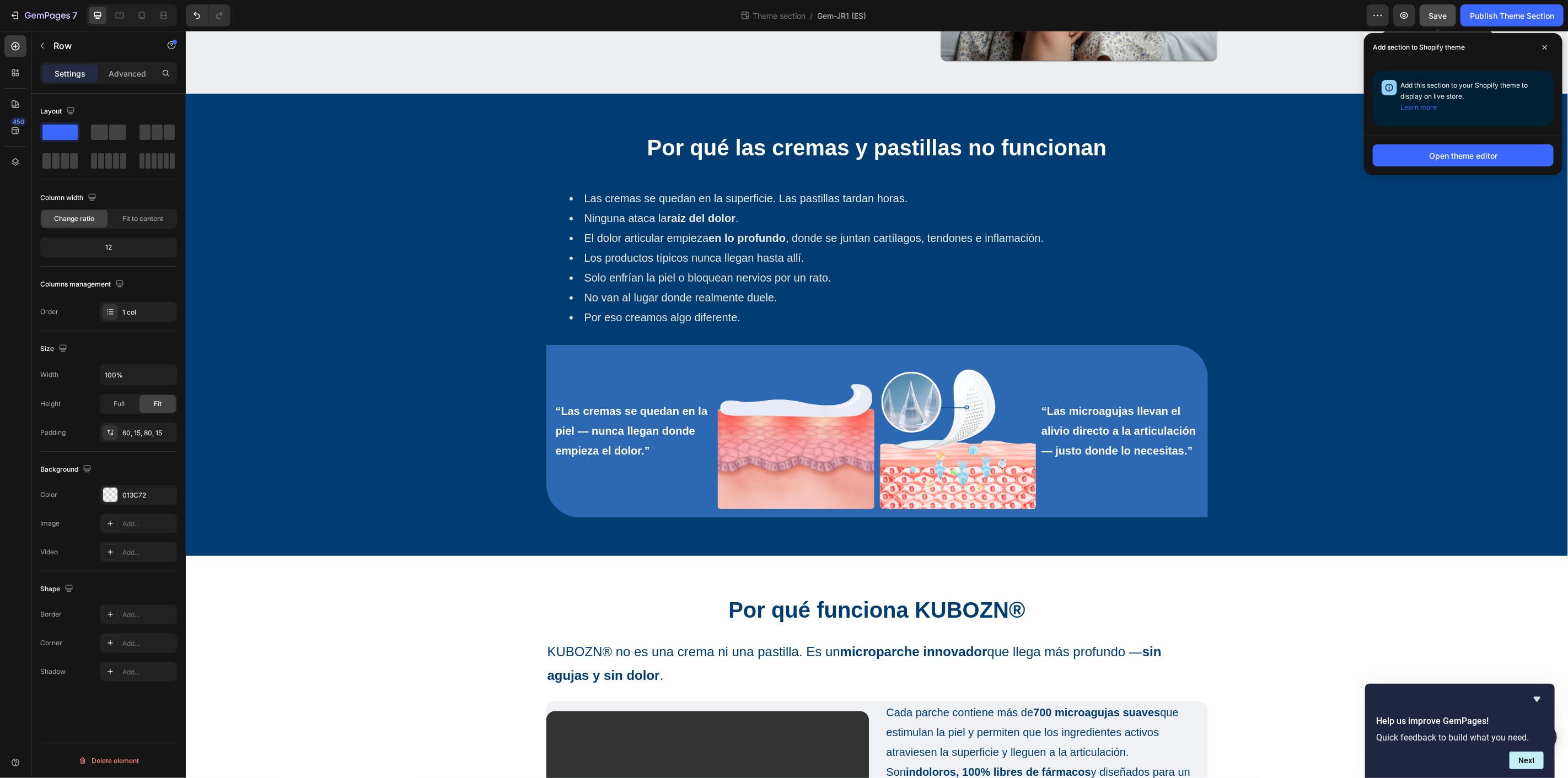
click at [1443, 17] on span "Save" at bounding box center [1438, 16] width 18 height 9
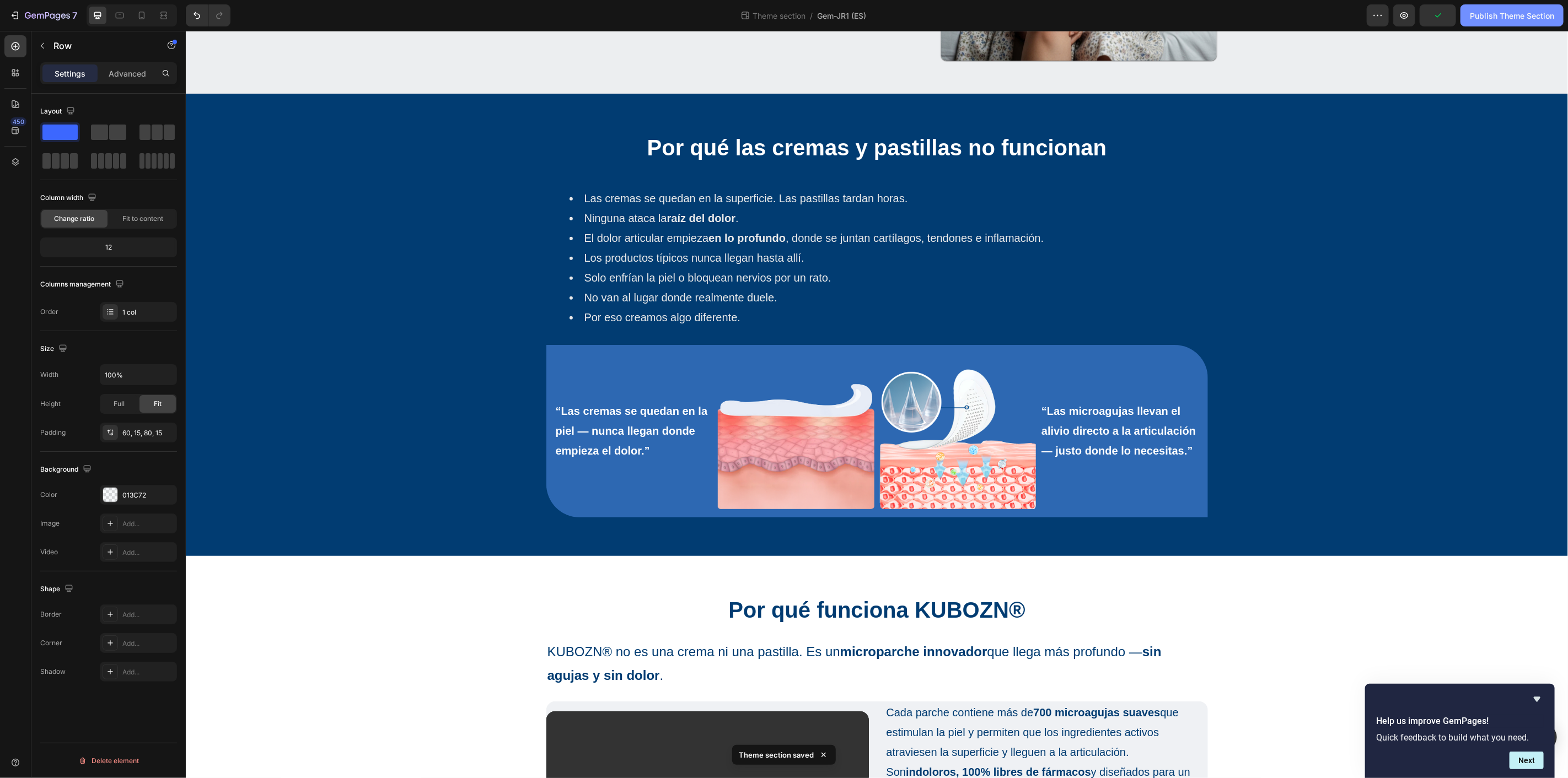
click at [1524, 21] on div "Publish Theme Section" at bounding box center [1512, 16] width 84 height 12
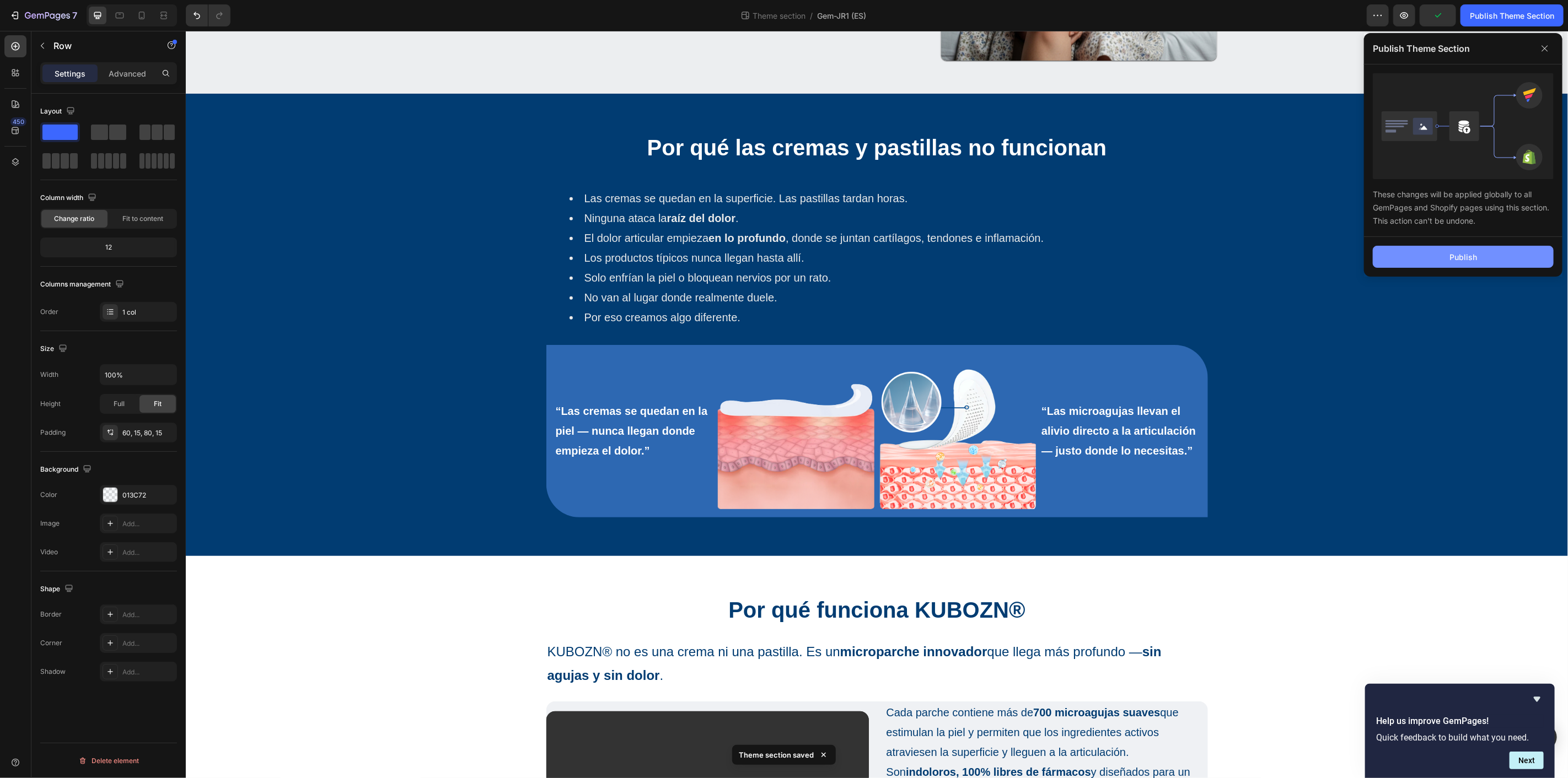
click at [1446, 252] on button "Publish" at bounding box center [1463, 256] width 181 height 22
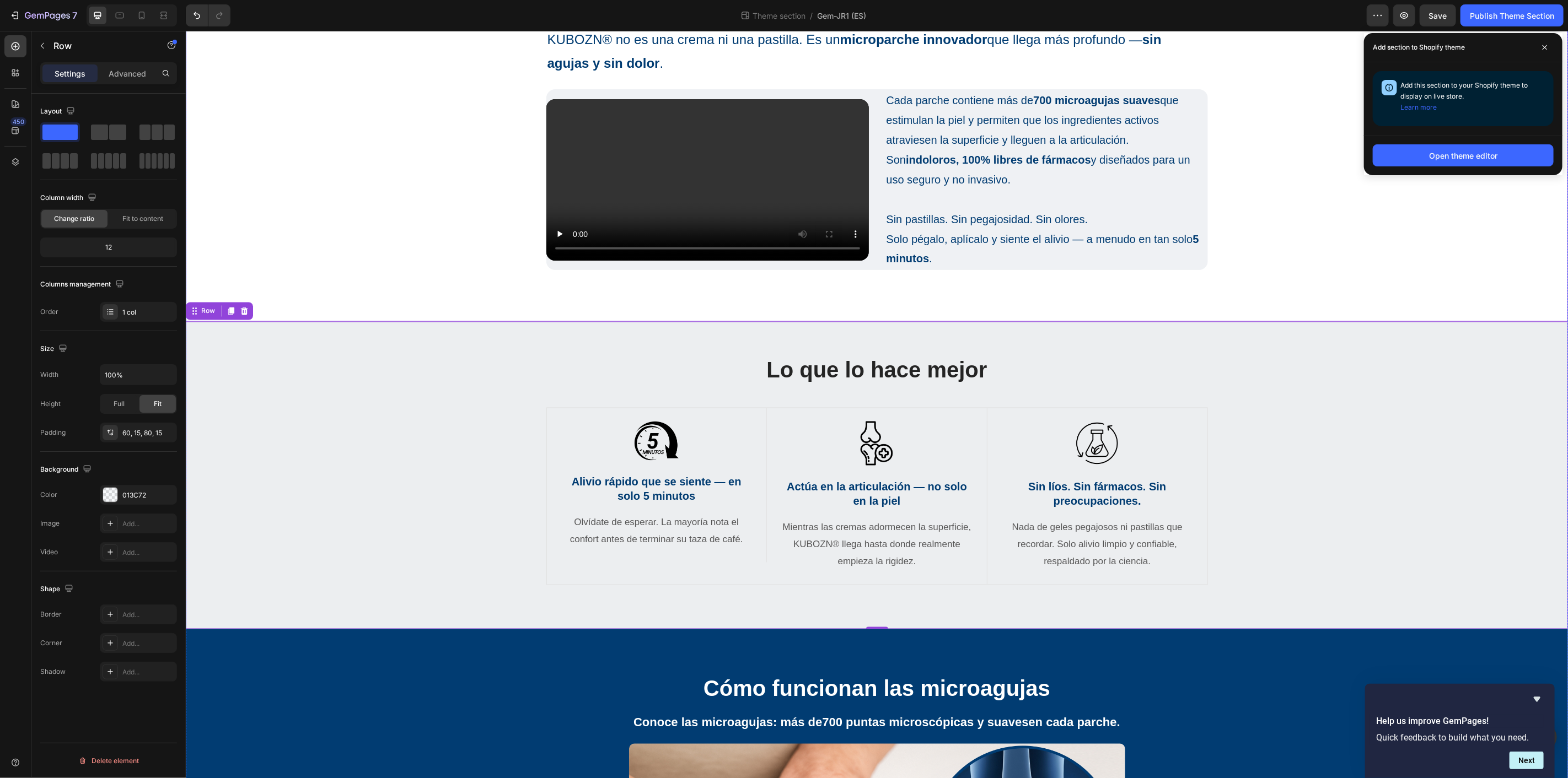
scroll to position [1904, 0]
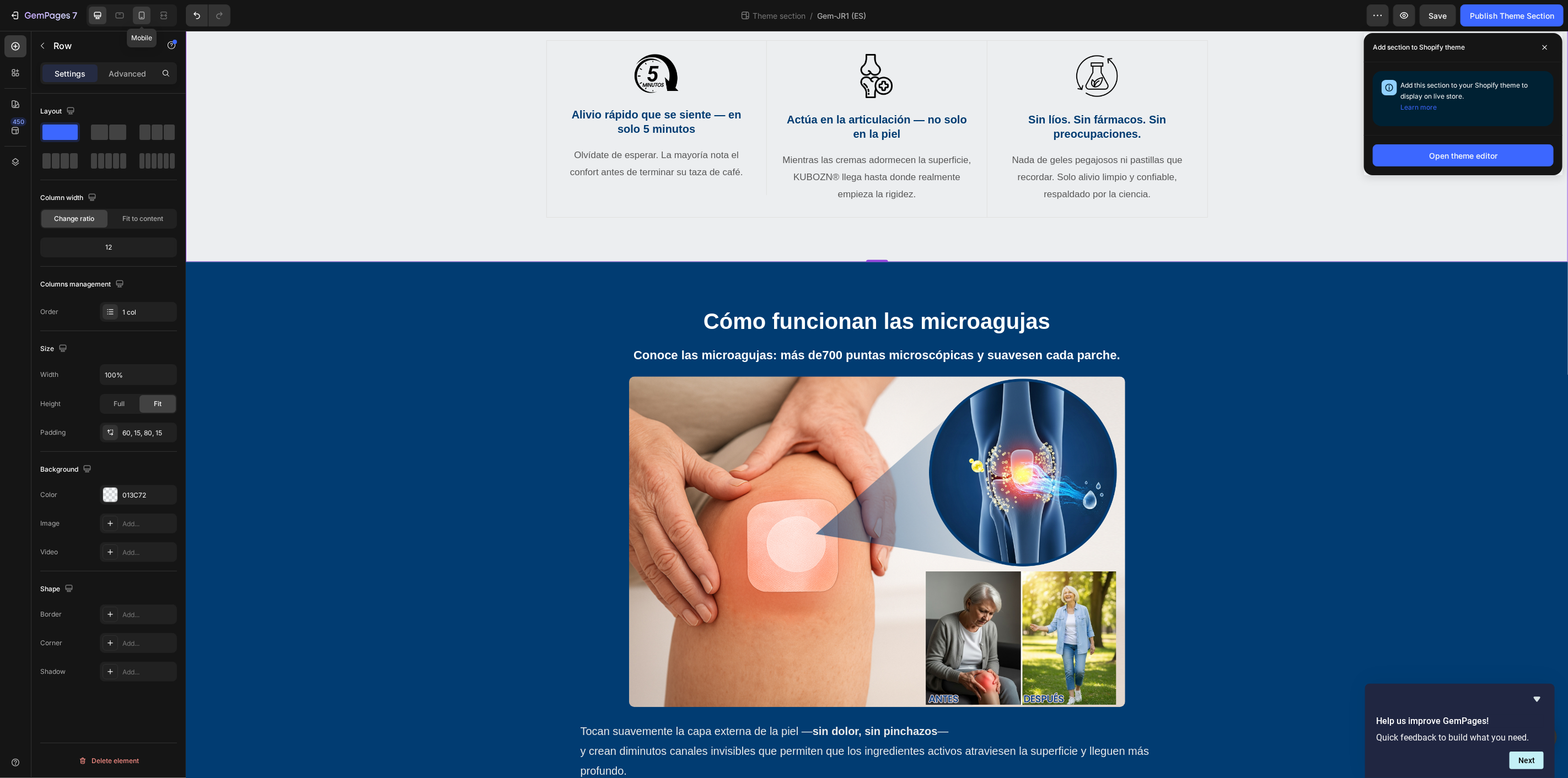
click at [145, 12] on icon at bounding box center [142, 16] width 11 height 11
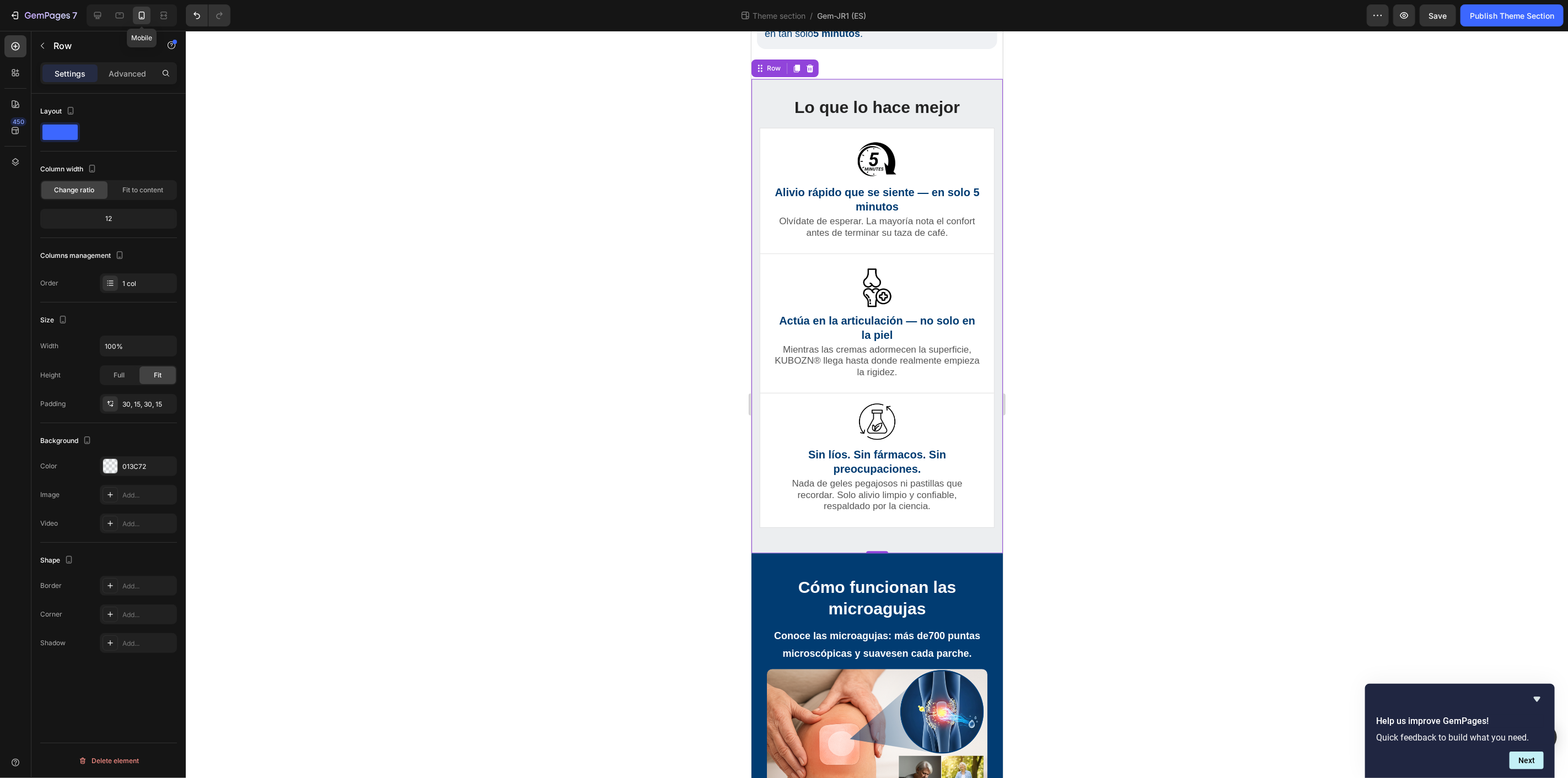
scroll to position [2219, 0]
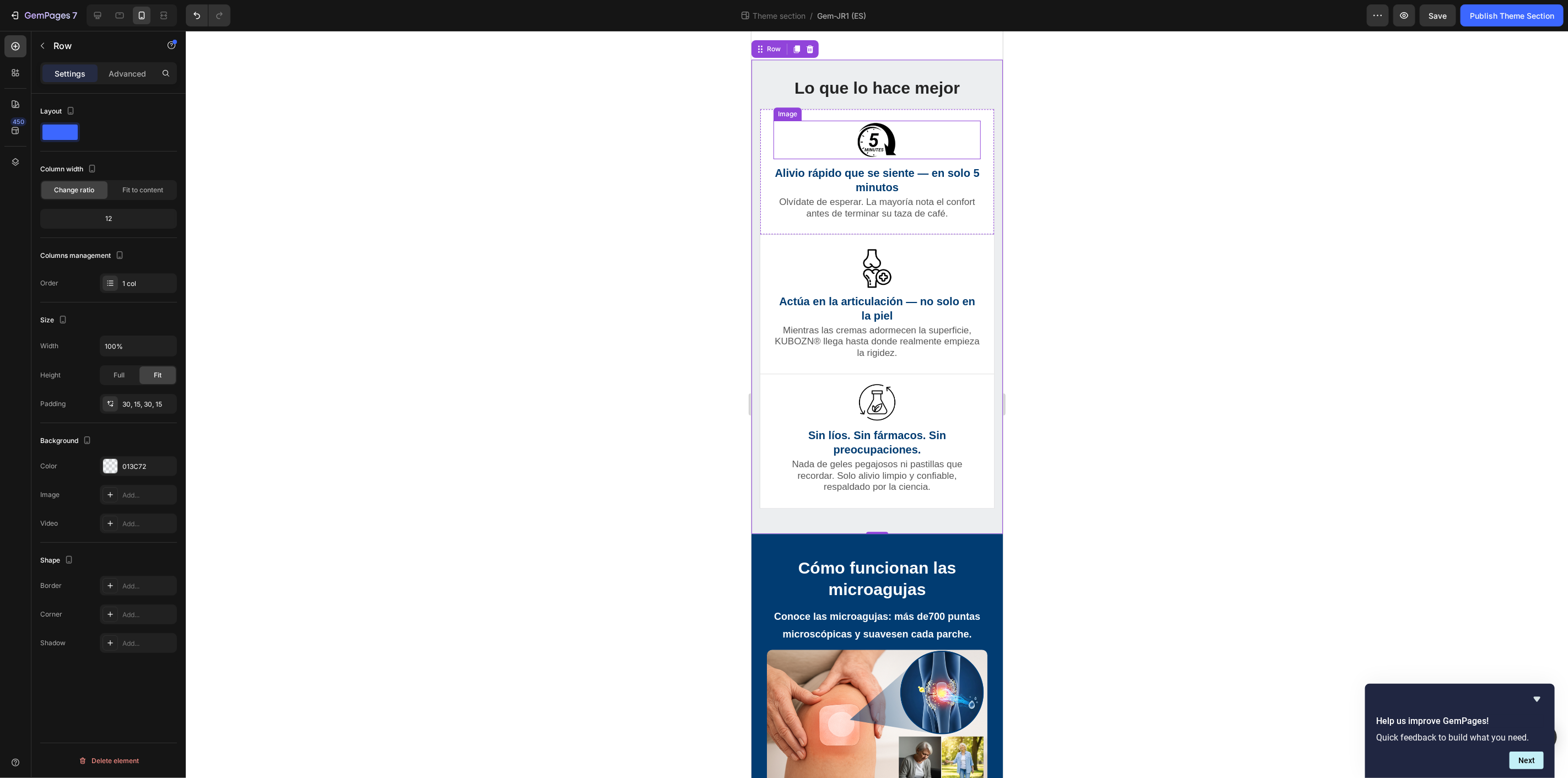
click at [871, 145] on img at bounding box center [877, 140] width 39 height 39
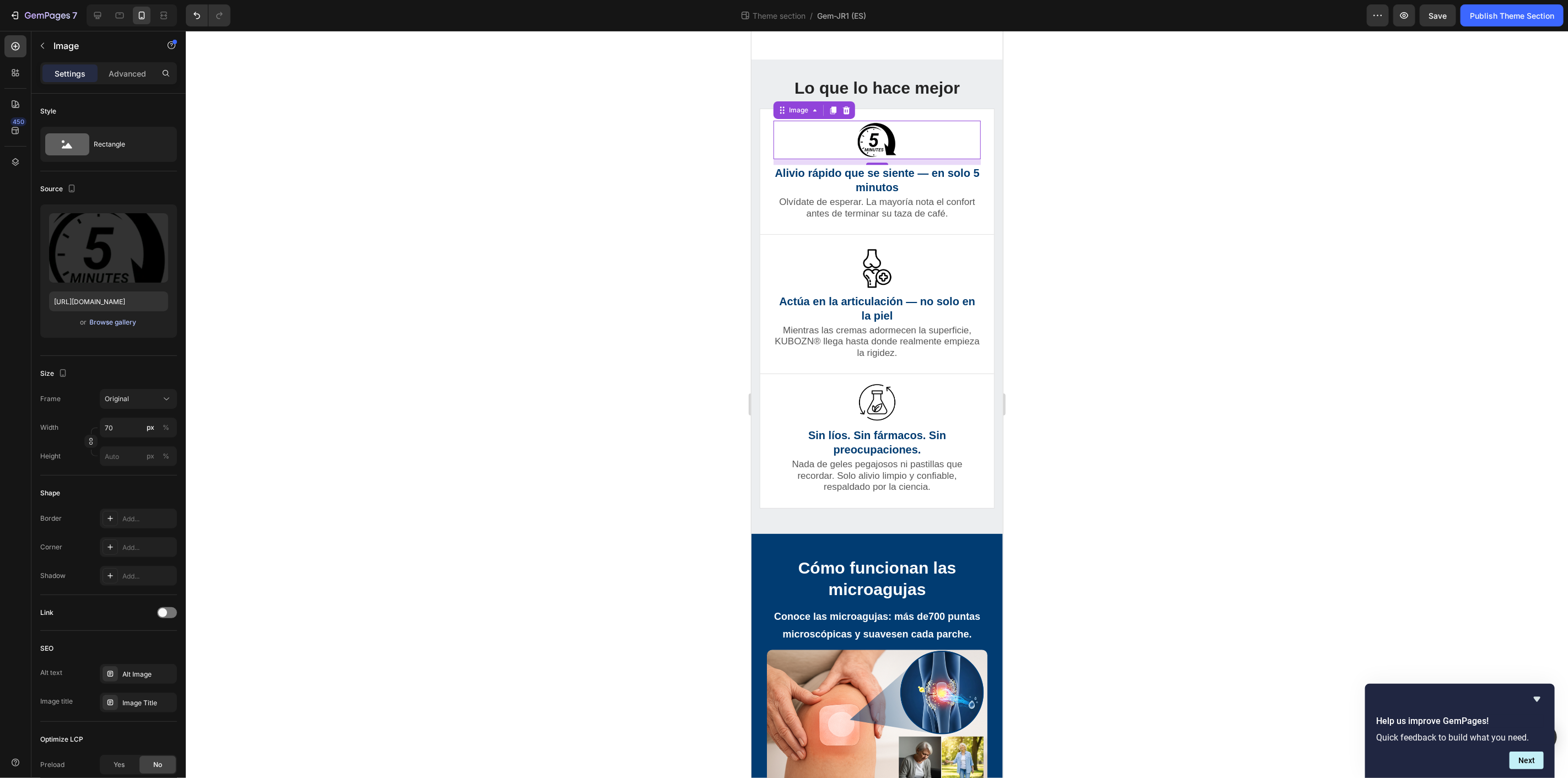
click at [116, 320] on div "Browse gallery" at bounding box center [113, 322] width 47 height 10
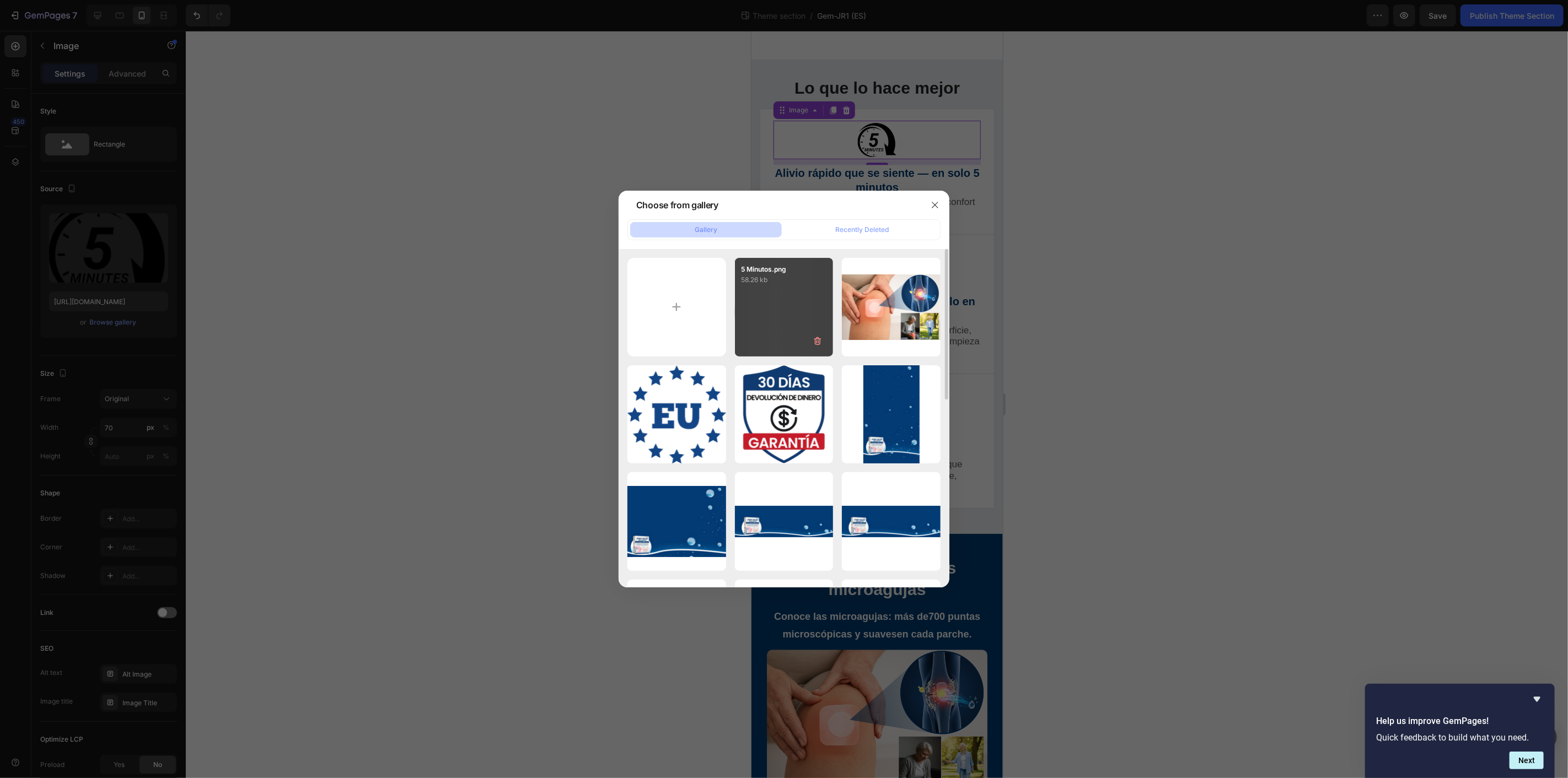
click at [795, 307] on div "5 Minutos.png 58.26 kb" at bounding box center [785, 307] width 99 height 98
type input "[URL][DOMAIN_NAME]"
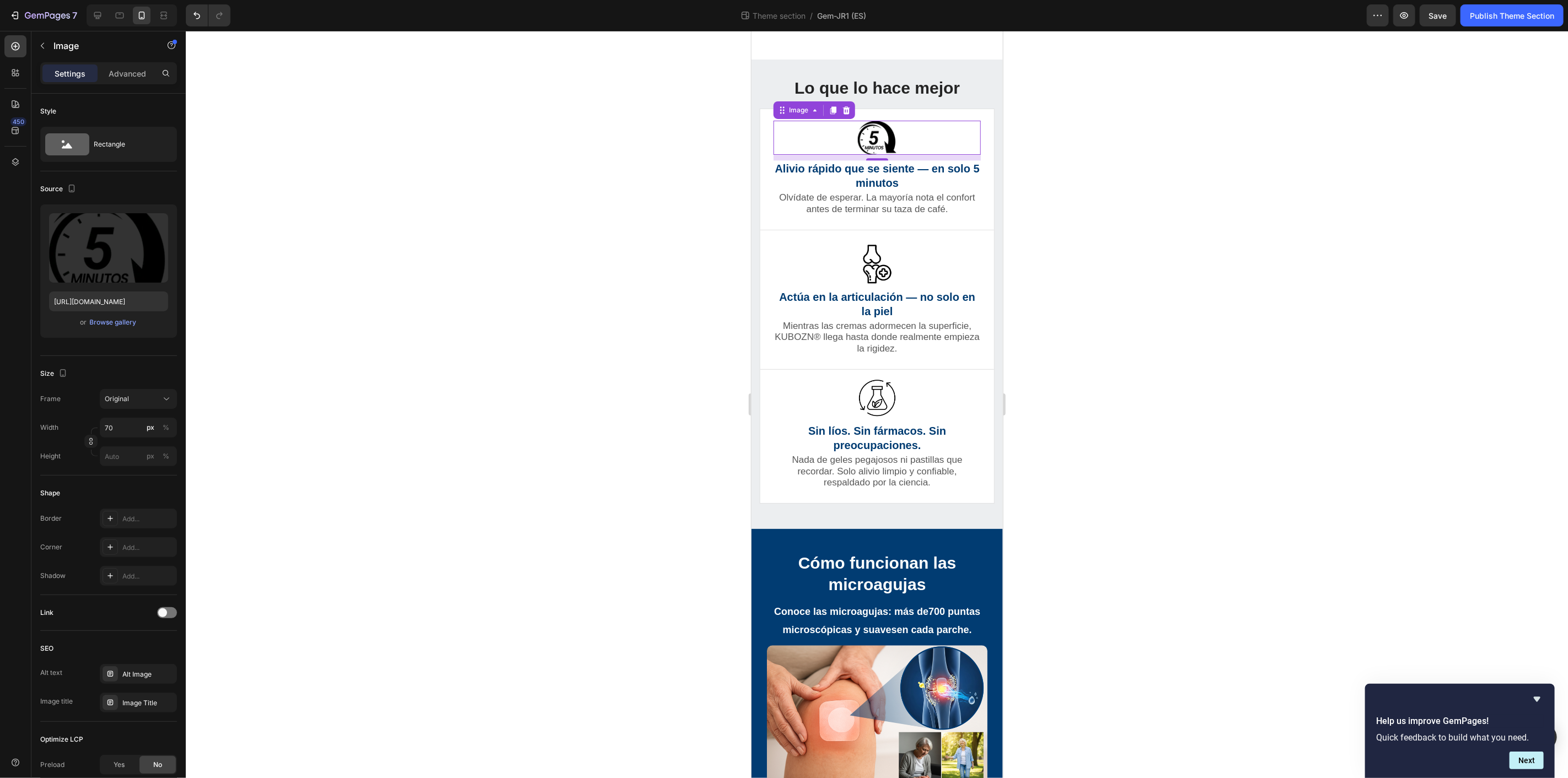
click at [1188, 226] on div at bounding box center [877, 405] width 1382 height 747
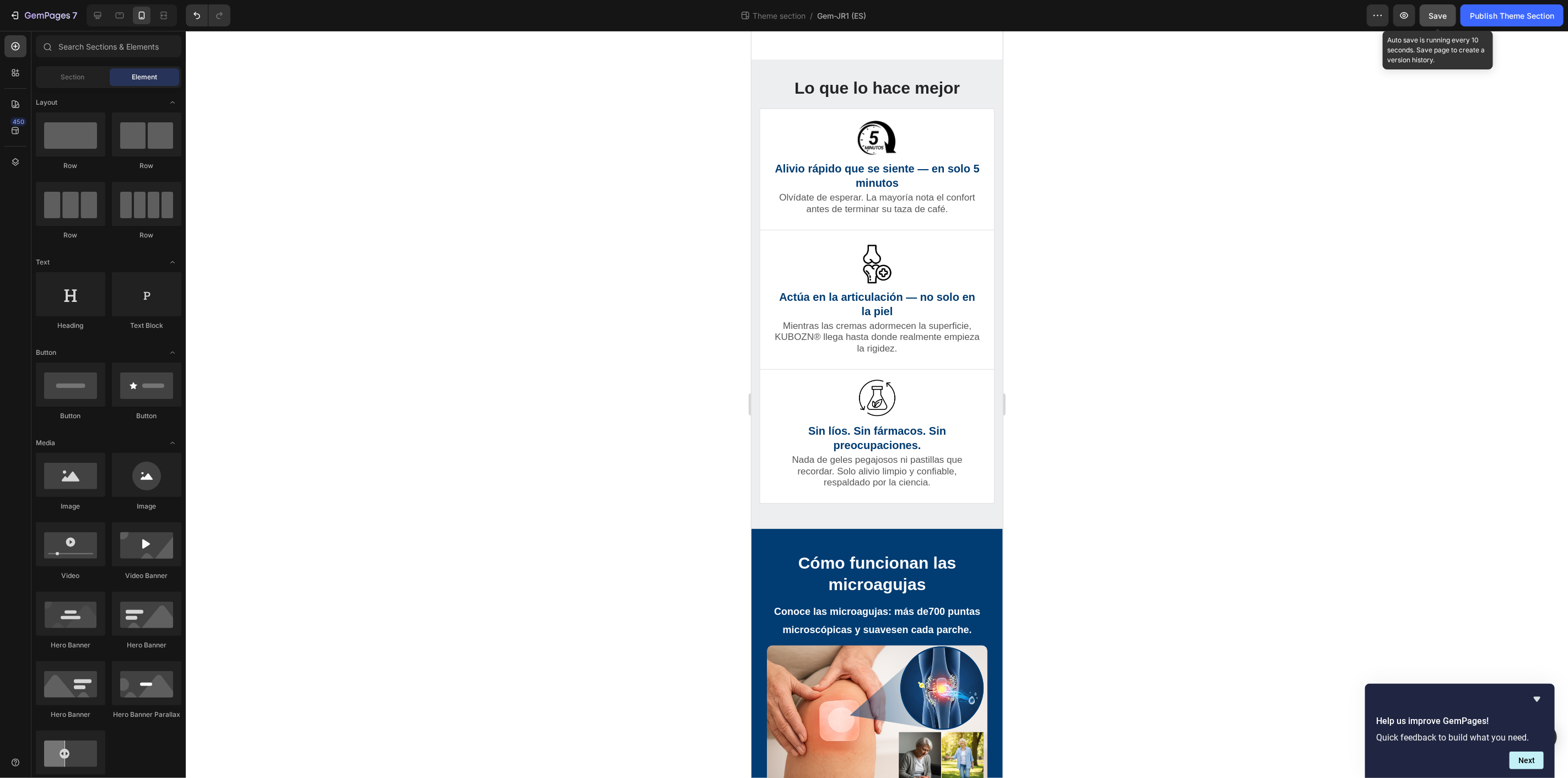
click at [1440, 15] on span "Save" at bounding box center [1438, 16] width 18 height 9
drag, startPoint x: 1493, startPoint y: 8, endPoint x: 1459, endPoint y: 86, distance: 85.1
click at [1494, 10] on button "Publish Theme Section" at bounding box center [1512, 15] width 103 height 22
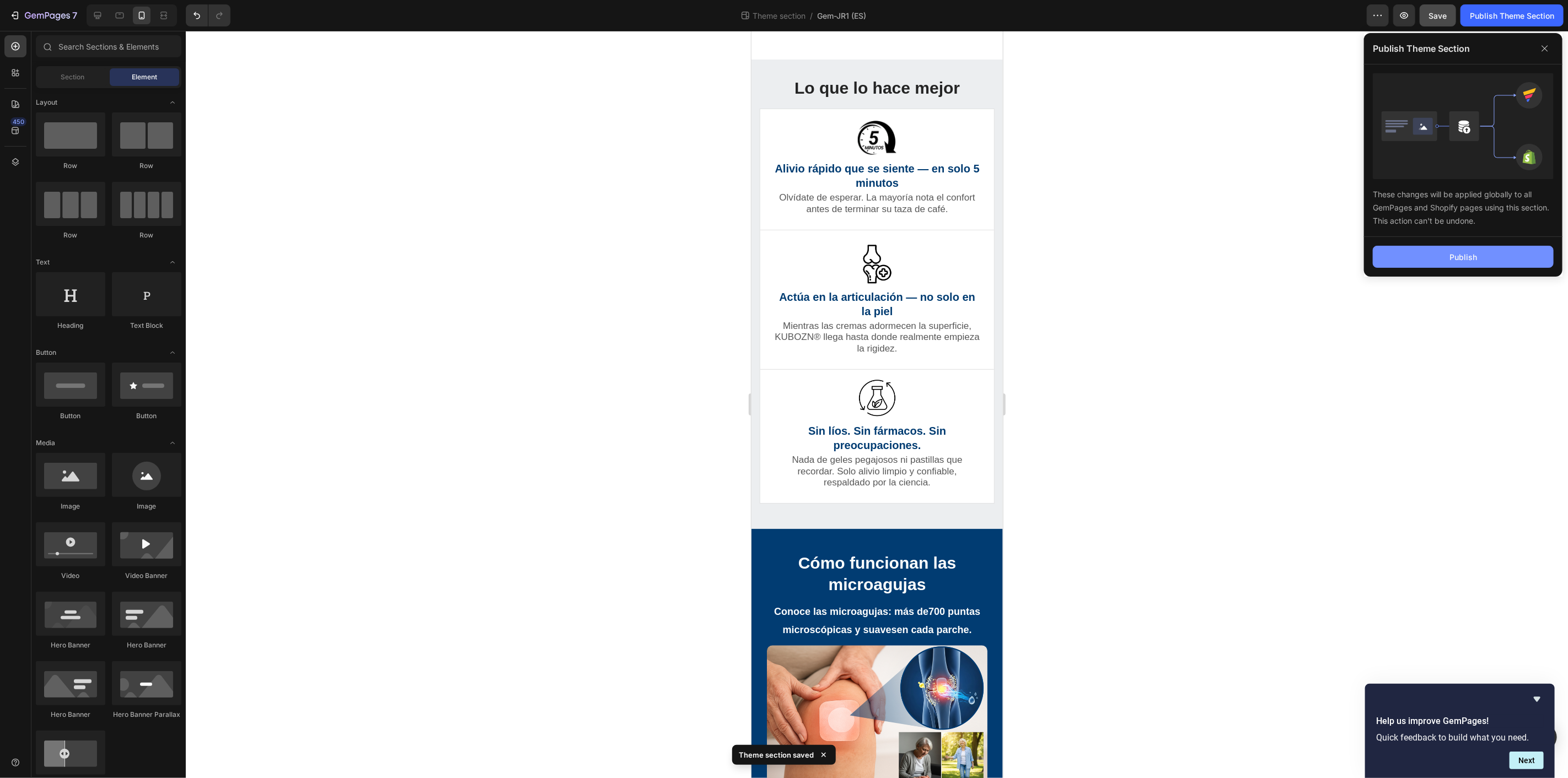
click at [1417, 254] on button "Publish" at bounding box center [1463, 256] width 181 height 22
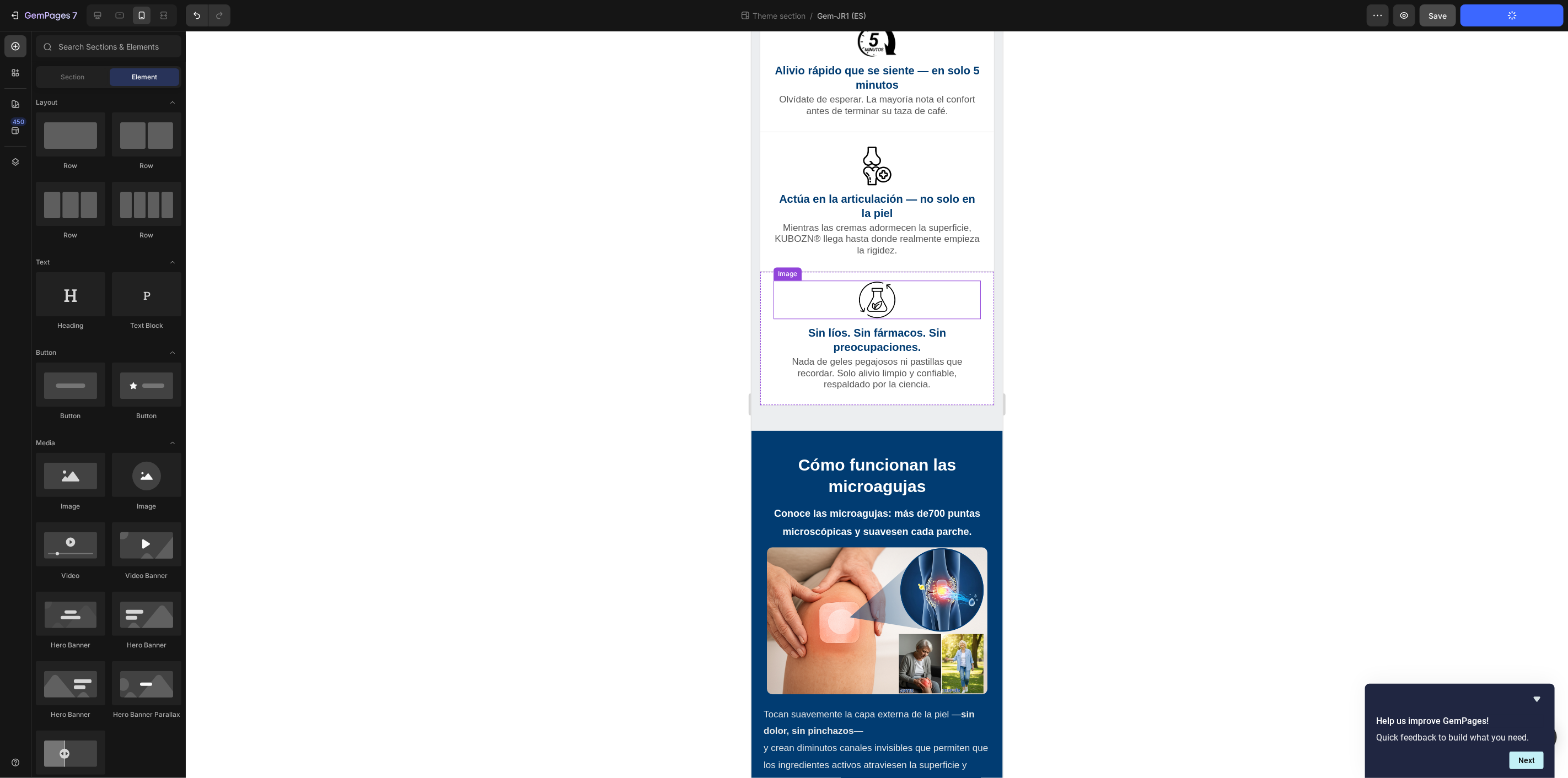
scroll to position [2428, 0]
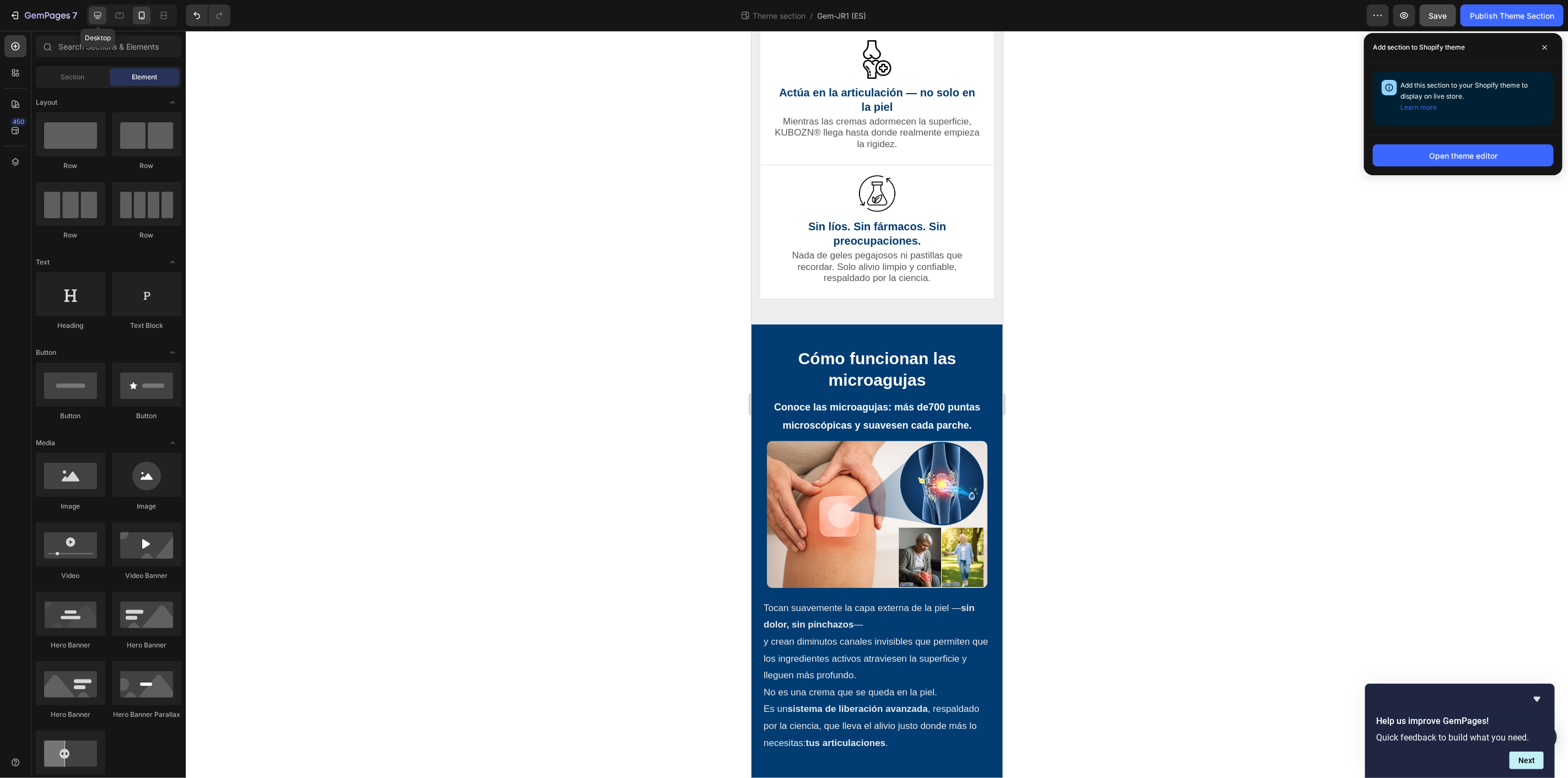
click at [97, 17] on icon at bounding box center [97, 15] width 7 height 7
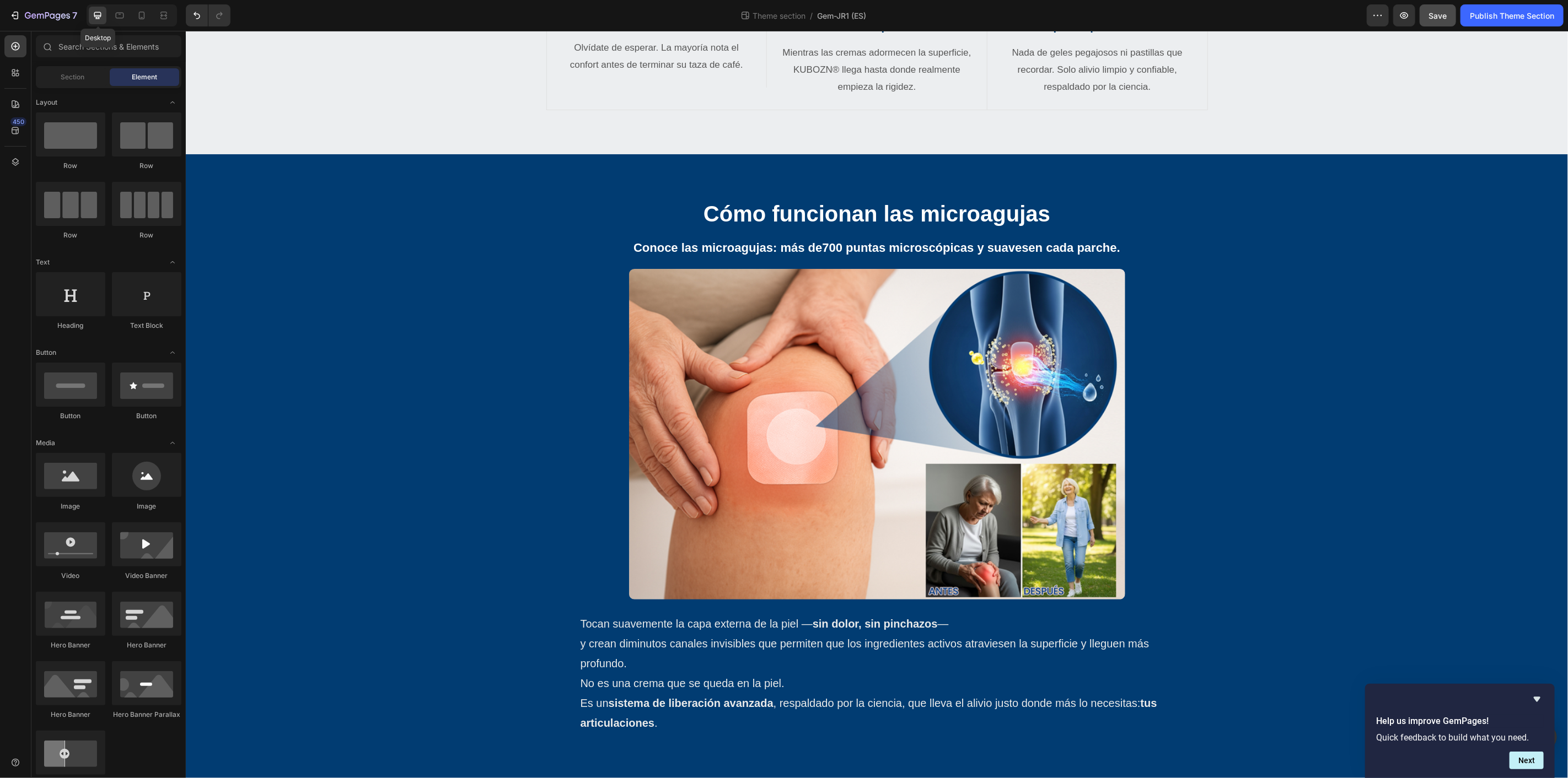
scroll to position [2149, 0]
click at [14, 12] on icon "button" at bounding box center [16, 16] width 5 height 7
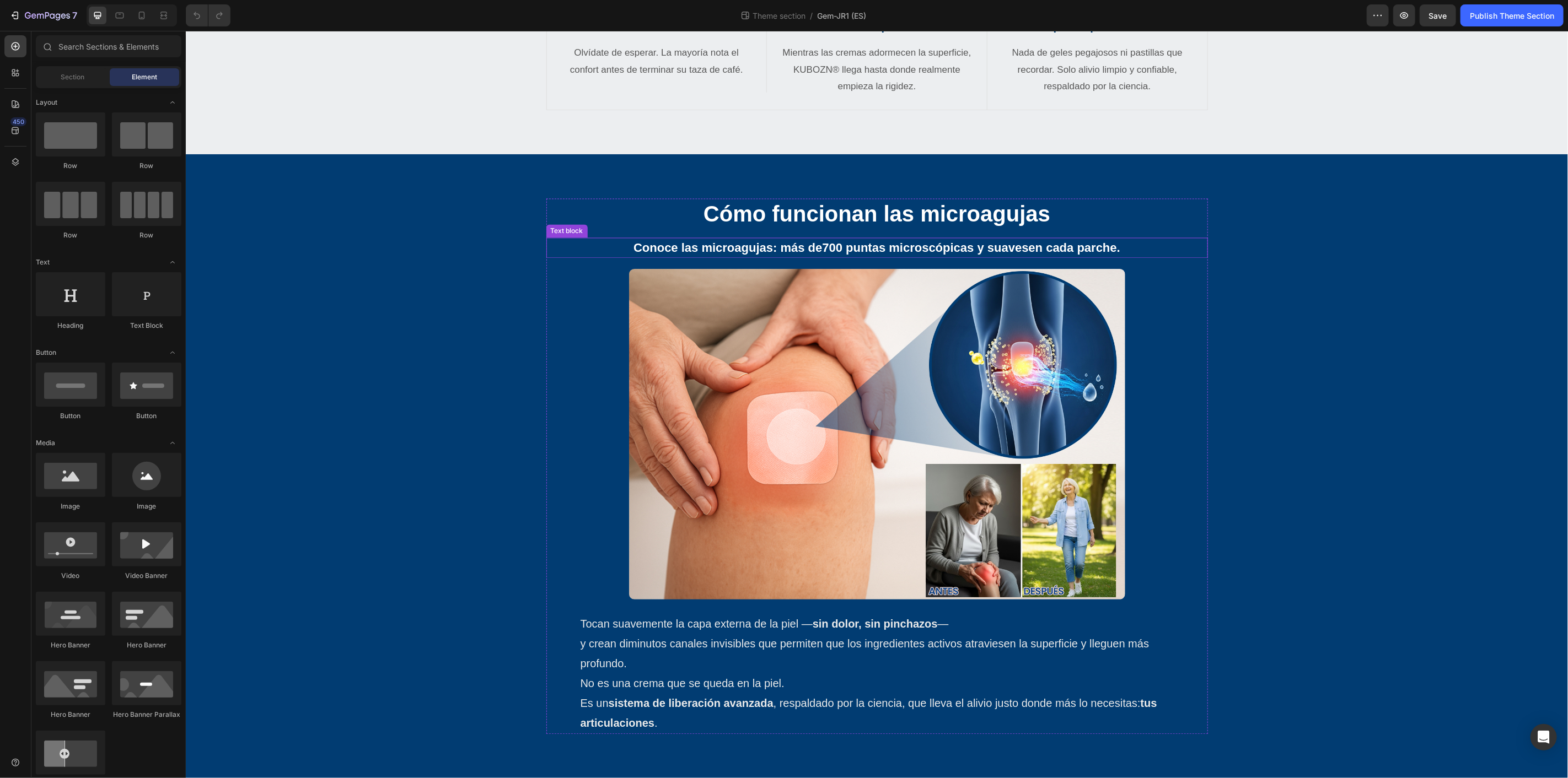
scroll to position [2027, 0]
click at [389, 354] on div "Cómo funcionan las microagujas Heading Conoce las microagujas: más de 700 punta…" at bounding box center [876, 465] width 1382 height 535
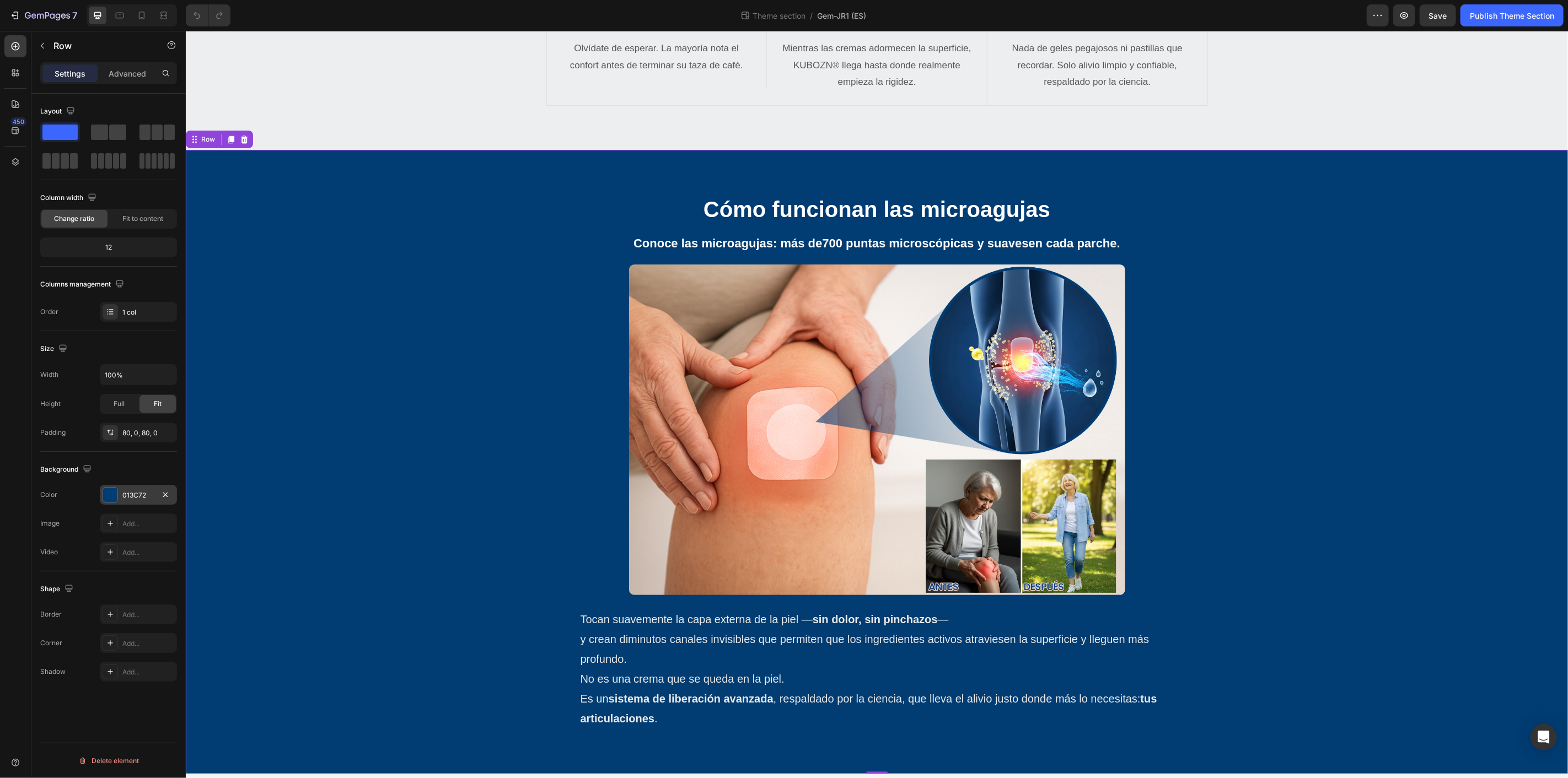
click at [112, 492] on div at bounding box center [110, 494] width 14 height 14
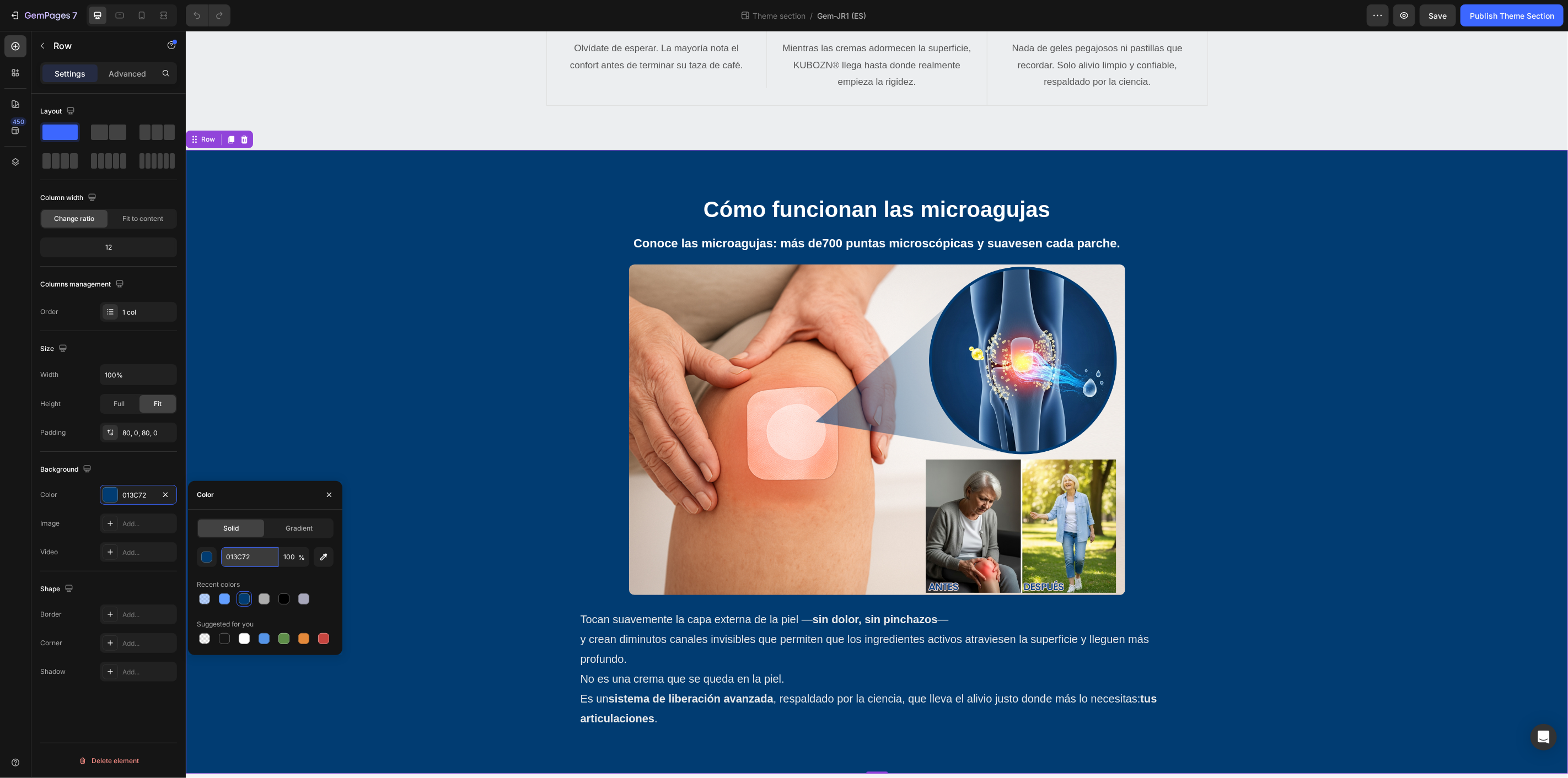
click at [259, 551] on input "013C72" at bounding box center [250, 557] width 57 height 20
click at [12, 14] on icon "button" at bounding box center [14, 15] width 5 height 3
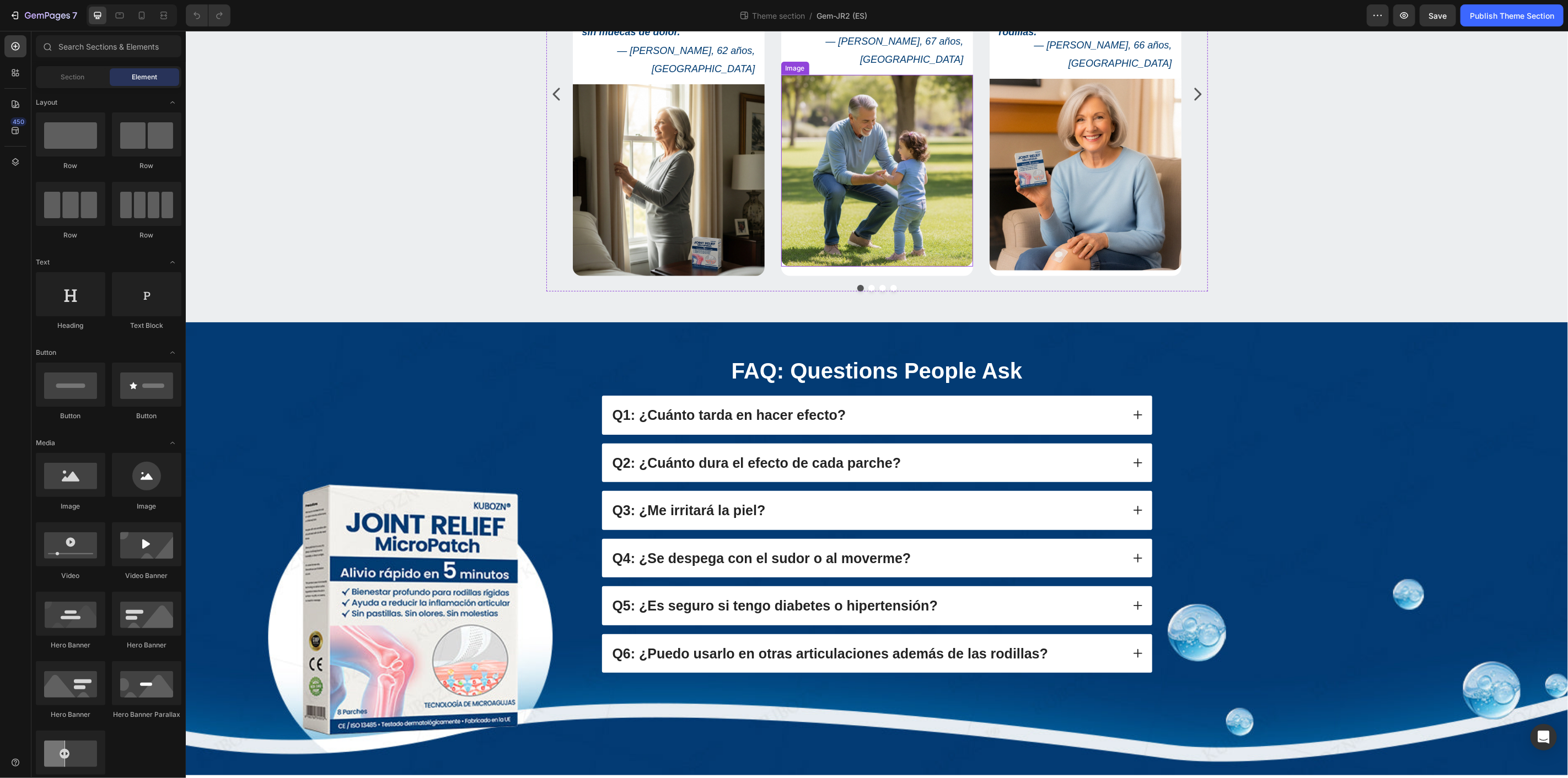
scroll to position [489, 0]
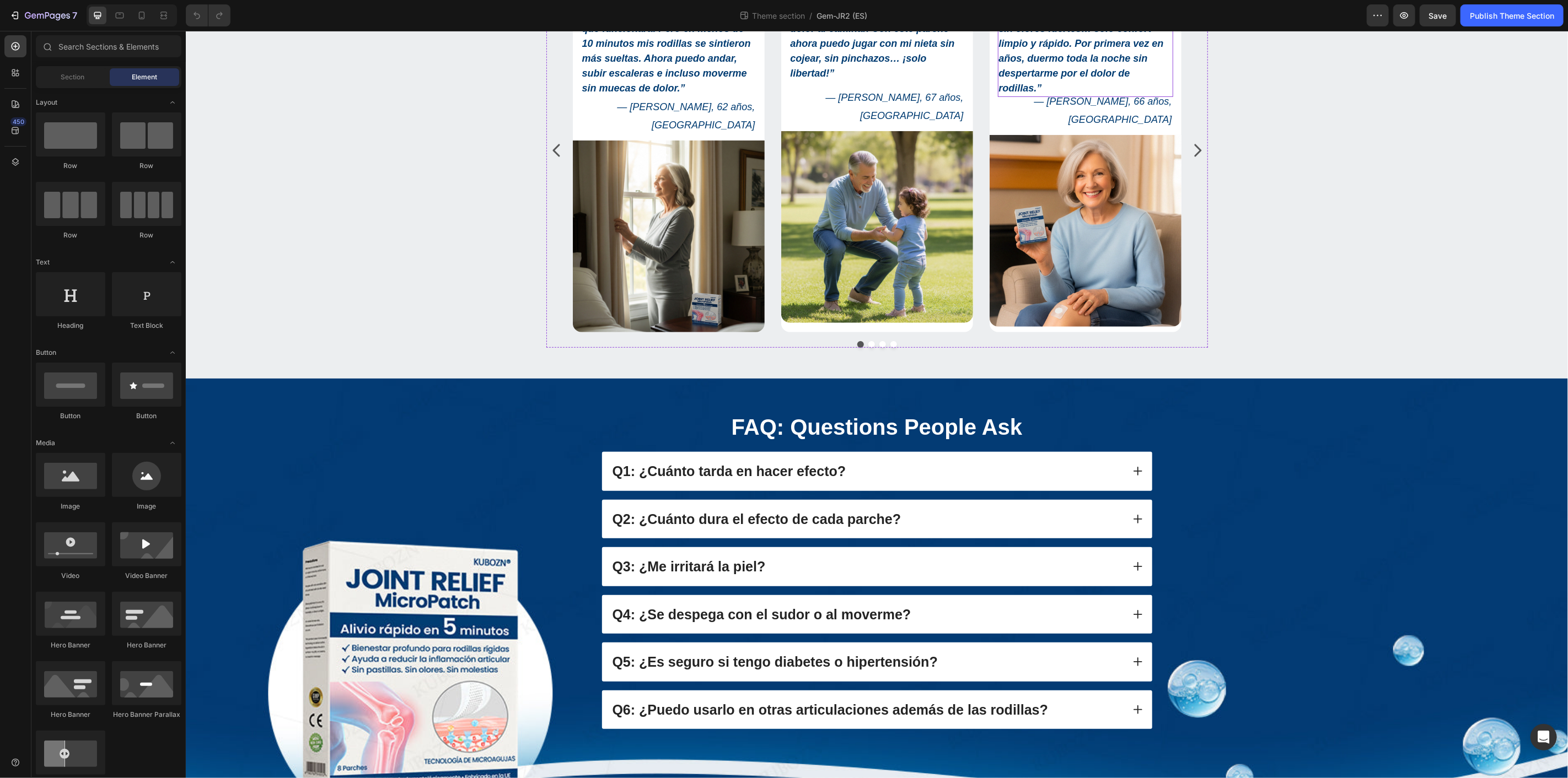
click at [1051, 93] on strong "“KUBOZN® es diferente. Sin ardor, sin olores fuertes… solo confort limpio y ráp…" at bounding box center [1081, 50] width 165 height 85
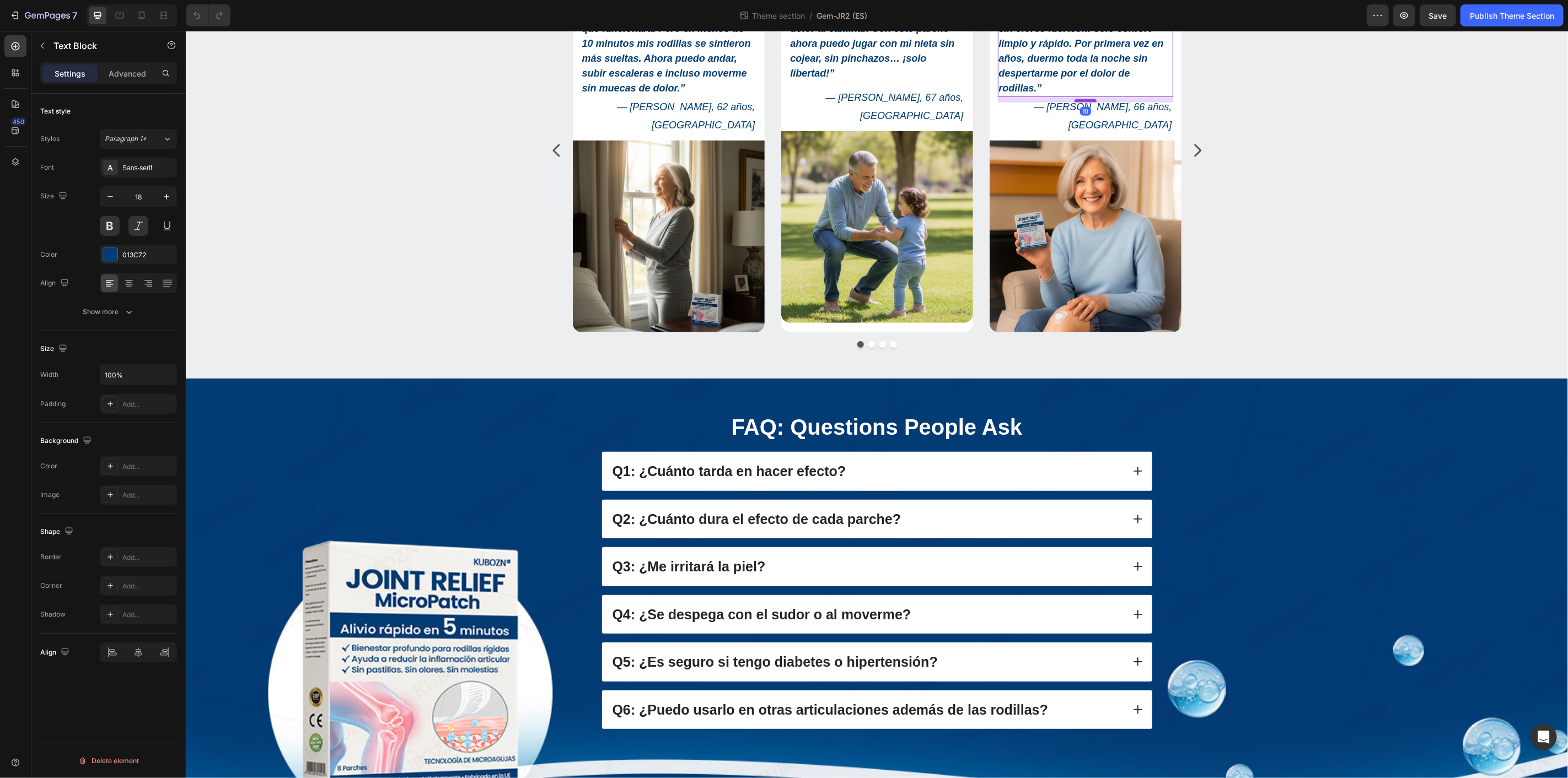
drag, startPoint x: 1080, startPoint y: 299, endPoint x: 1086, endPoint y: 305, distance: 8.5
click at [1086, 102] on div at bounding box center [1085, 100] width 22 height 3
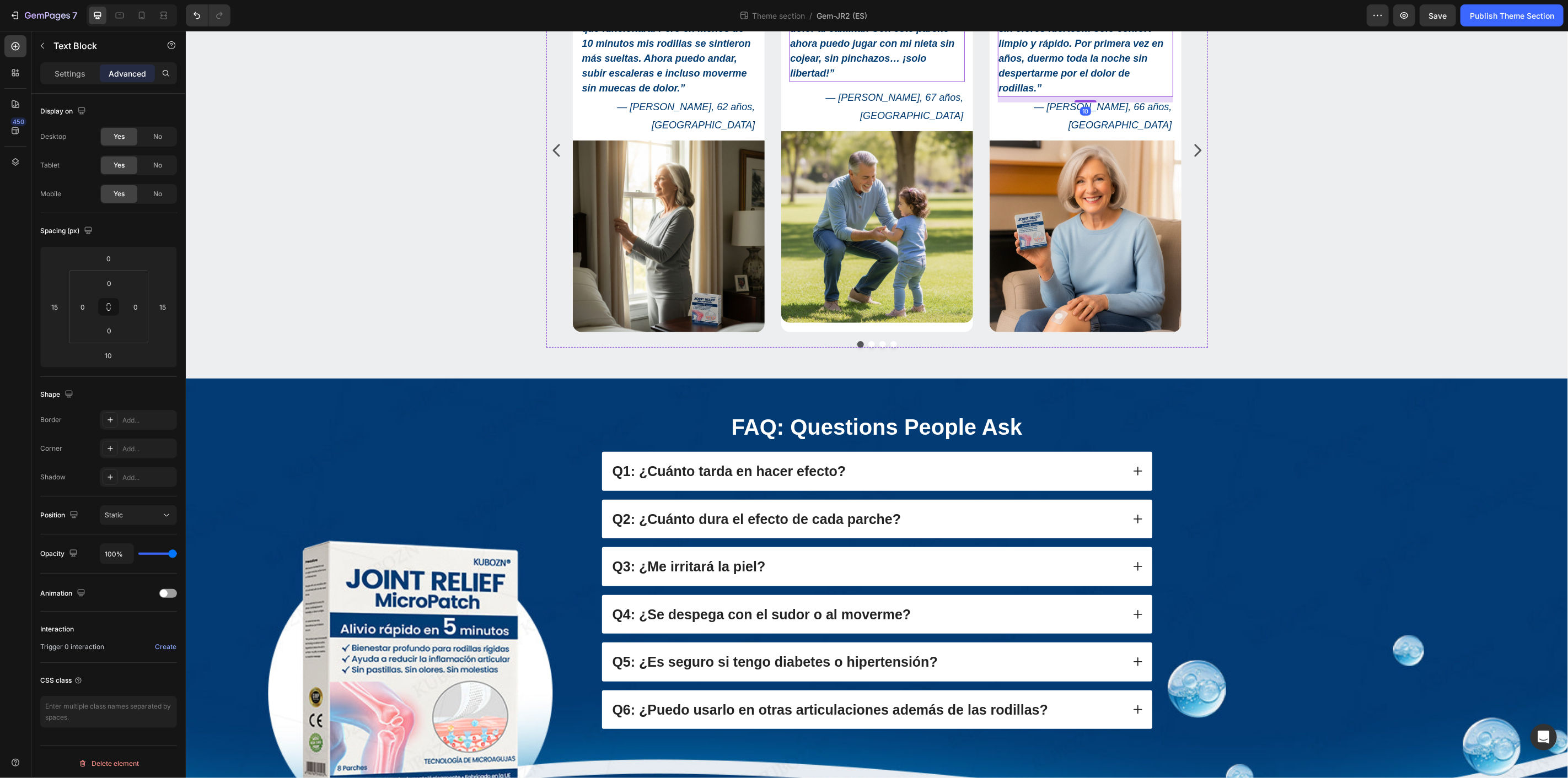
click at [903, 79] on strong "“Mis articulaciones solían gritar de dolor al caminar. Con este parche ahora pu…" at bounding box center [873, 42] width 165 height 70
click at [914, 124] on p "— Francisco D., 67 años, Madrid" at bounding box center [877, 105] width 173 height 36
click at [1096, 95] on p "“KUBOZN® es diferente. Sin ardor, sin olores fuertes… solo confort limpio y ráp…" at bounding box center [1085, 50] width 173 height 89
click at [1378, 331] on div "Reseñas de Clientes Heading Icon Icon Icon Icon Icon Icon List “Sinceramente, n…" at bounding box center [876, 142] width 1366 height 429
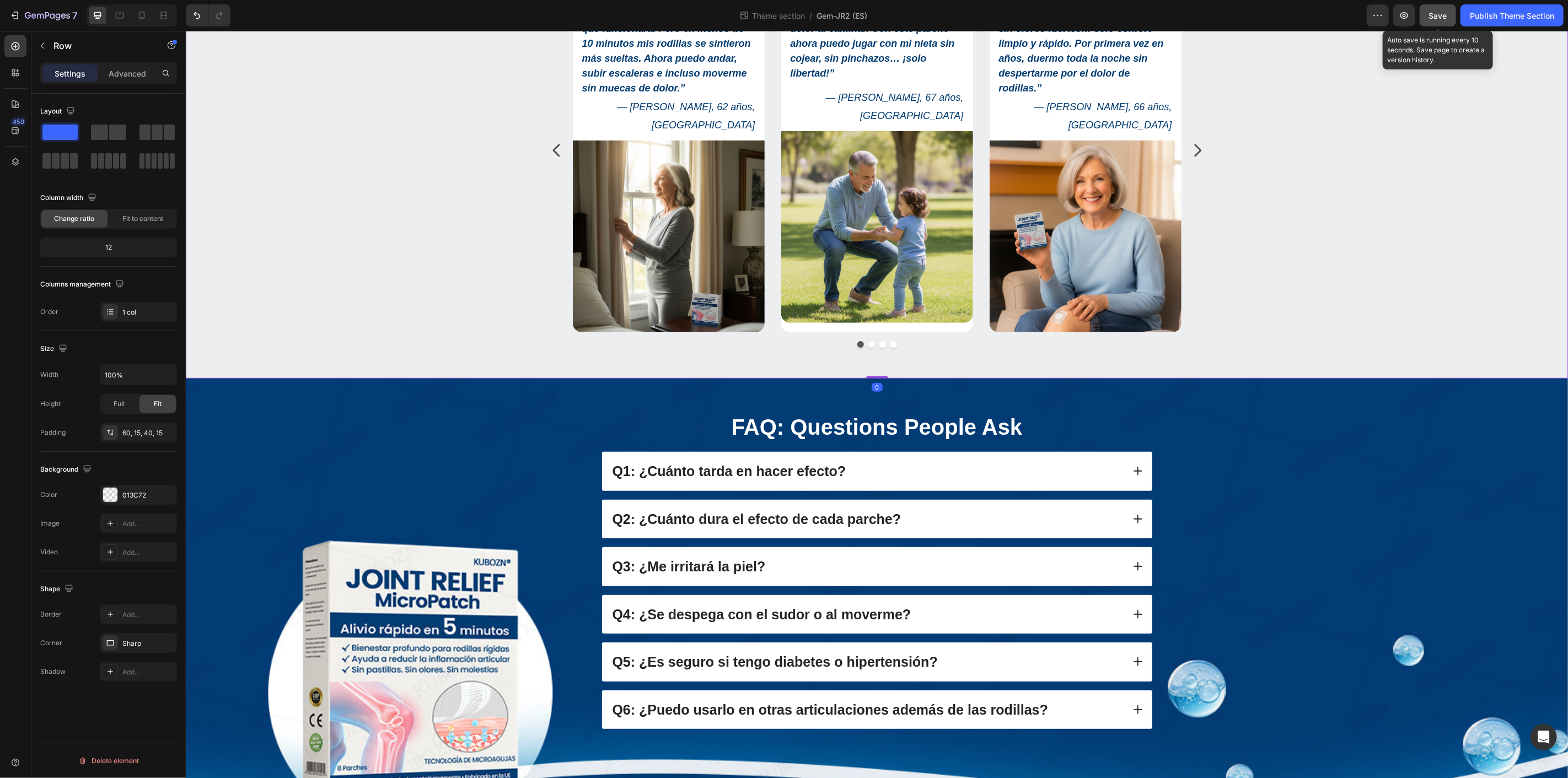
click at [1436, 12] on span "Save" at bounding box center [1438, 16] width 18 height 9
click at [142, 16] on icon at bounding box center [142, 16] width 11 height 11
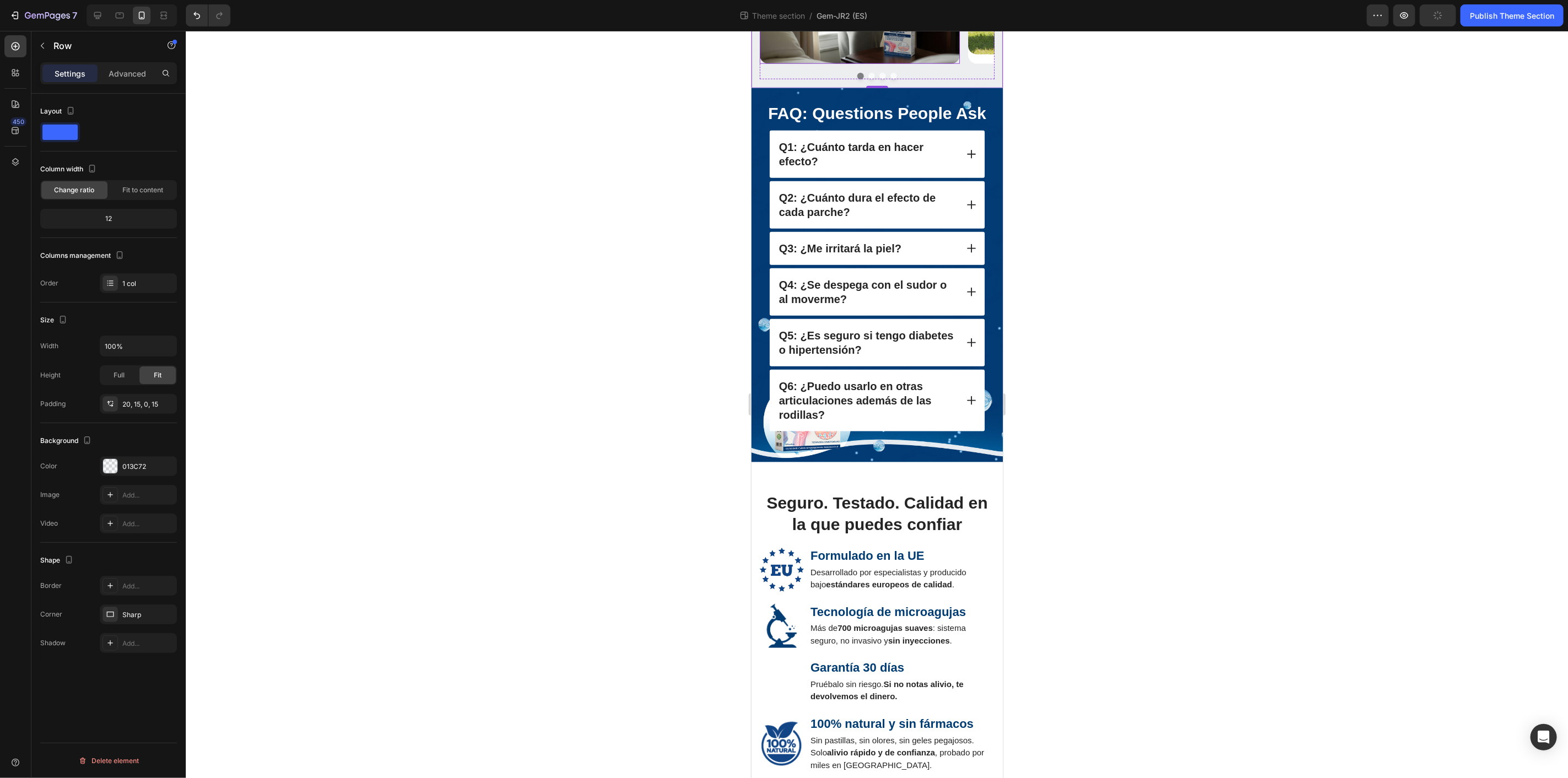
scroll to position [1220, 0]
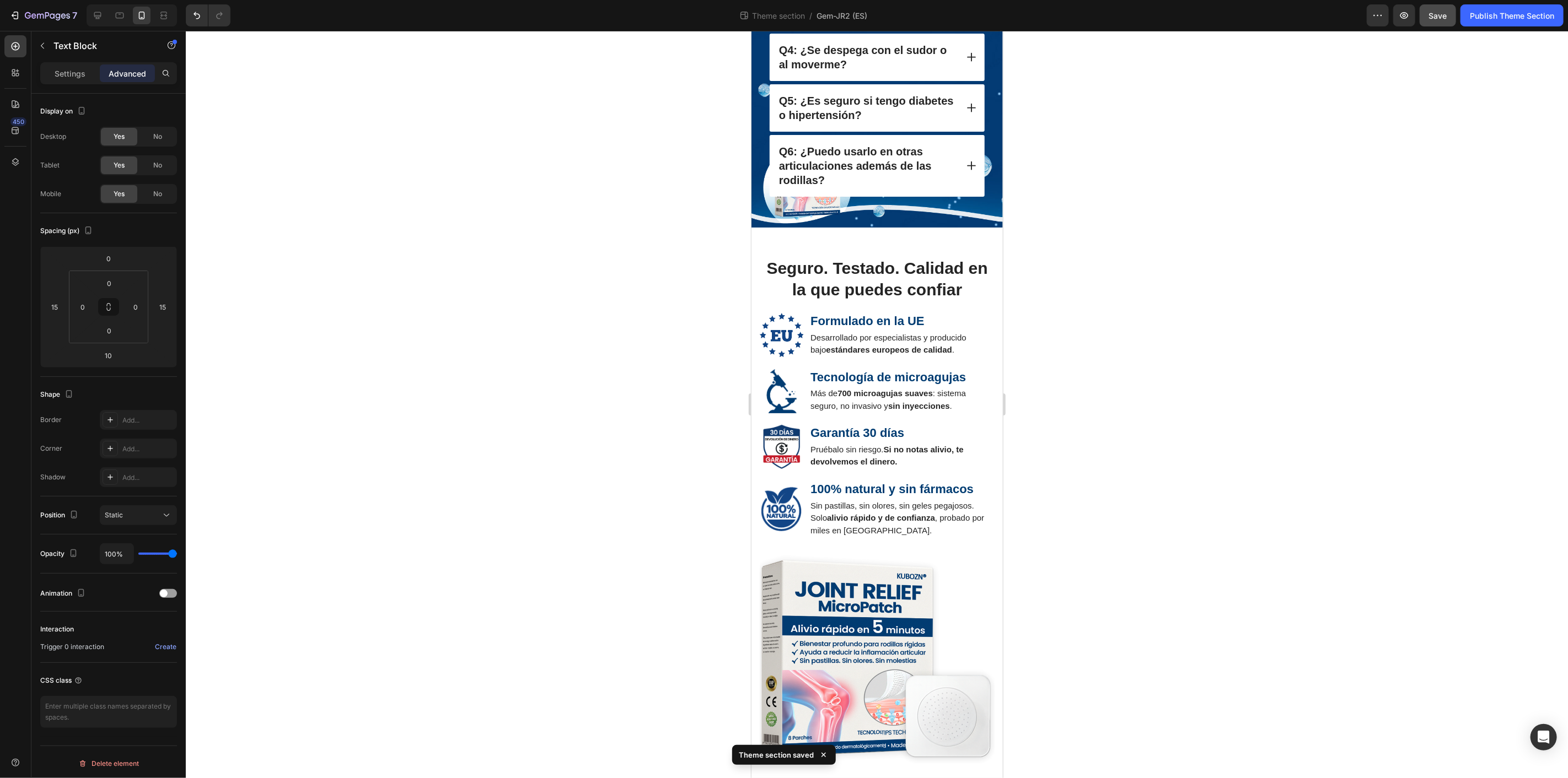
click at [1258, 329] on div at bounding box center [877, 405] width 1382 height 747
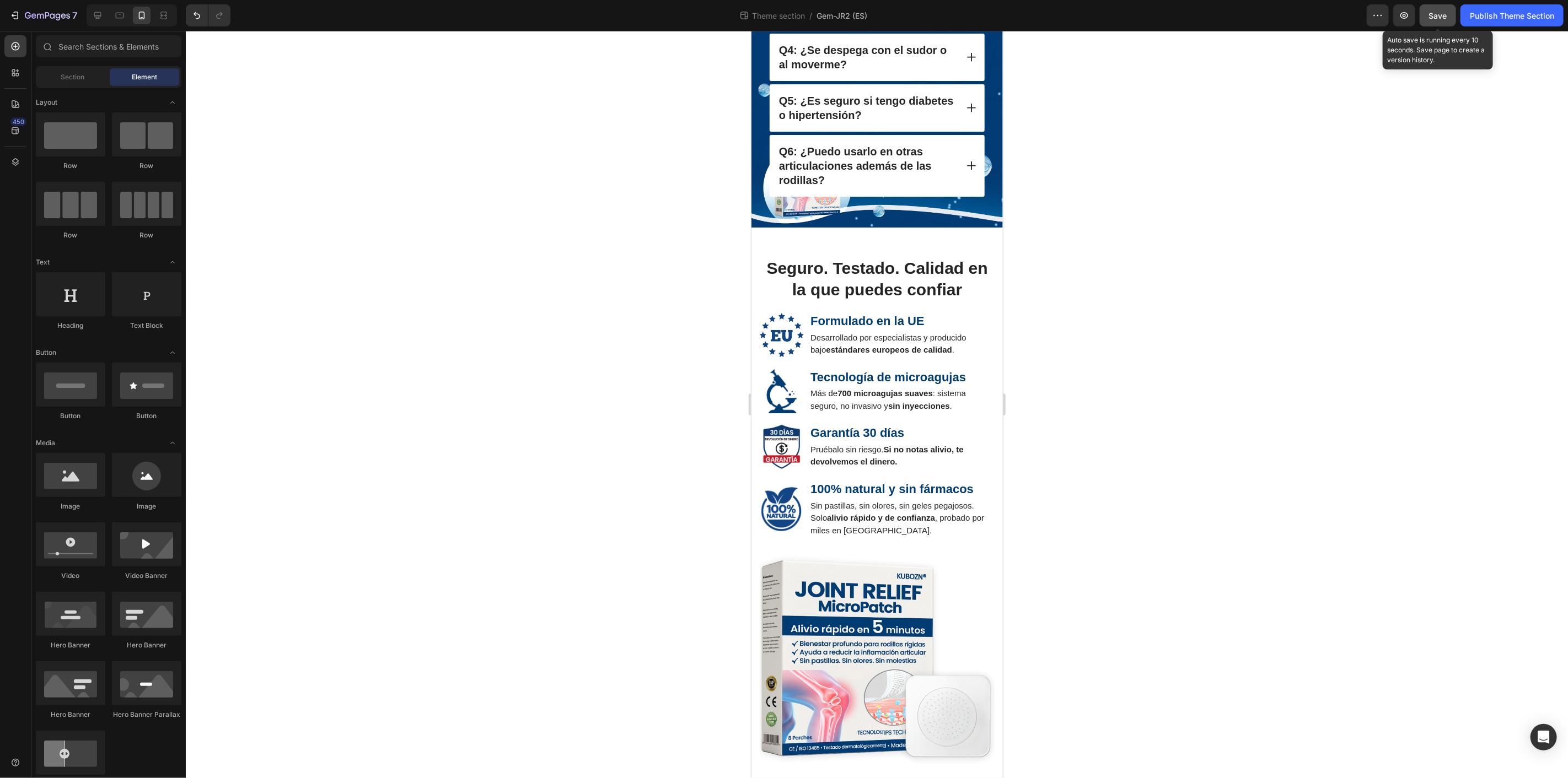
click at [1454, 9] on button "Save" at bounding box center [1438, 15] width 36 height 22
click at [1506, 19] on div "Publish Theme Section" at bounding box center [1512, 16] width 84 height 12
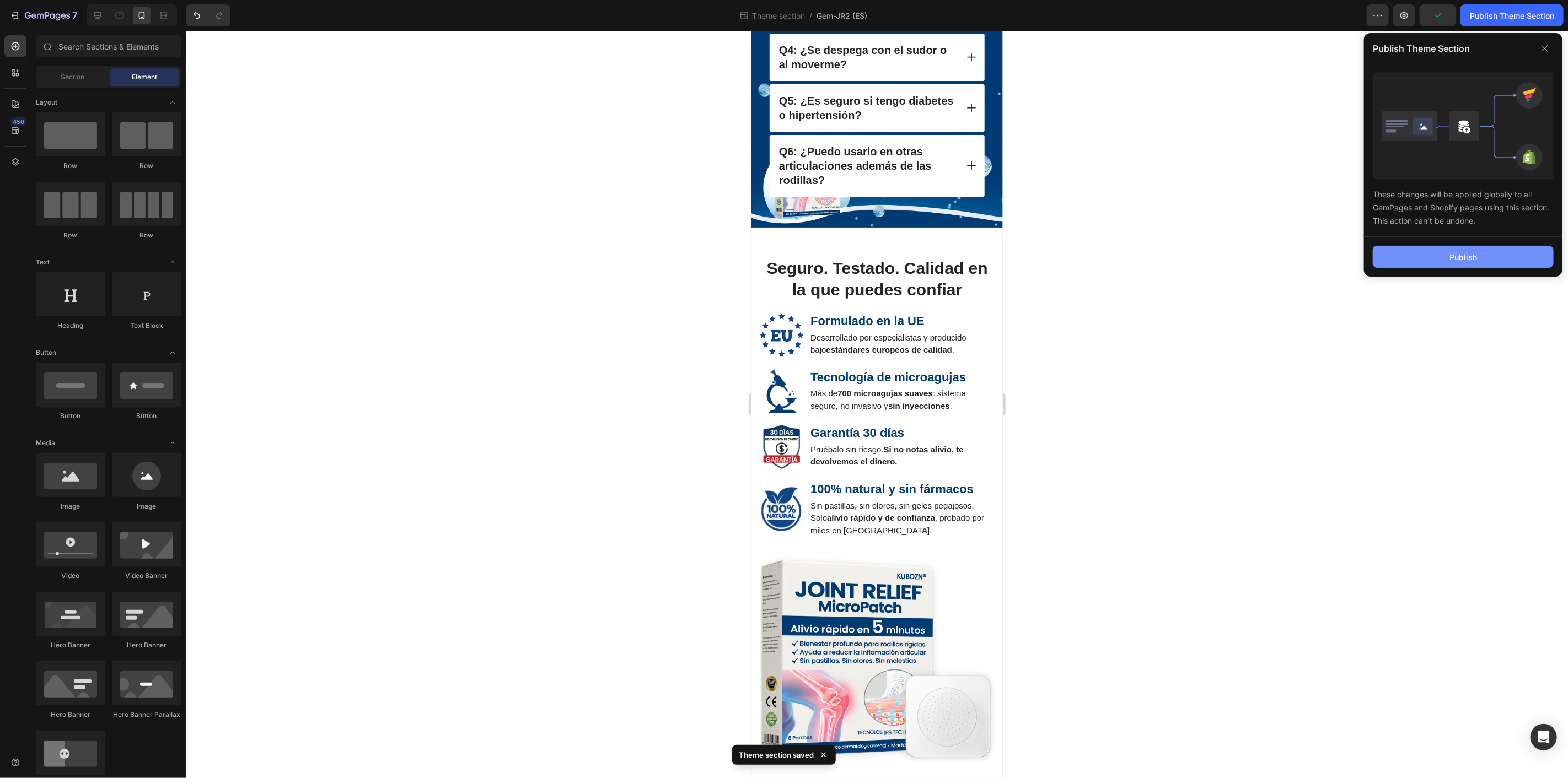
click at [1469, 266] on button "Publish" at bounding box center [1463, 256] width 181 height 22
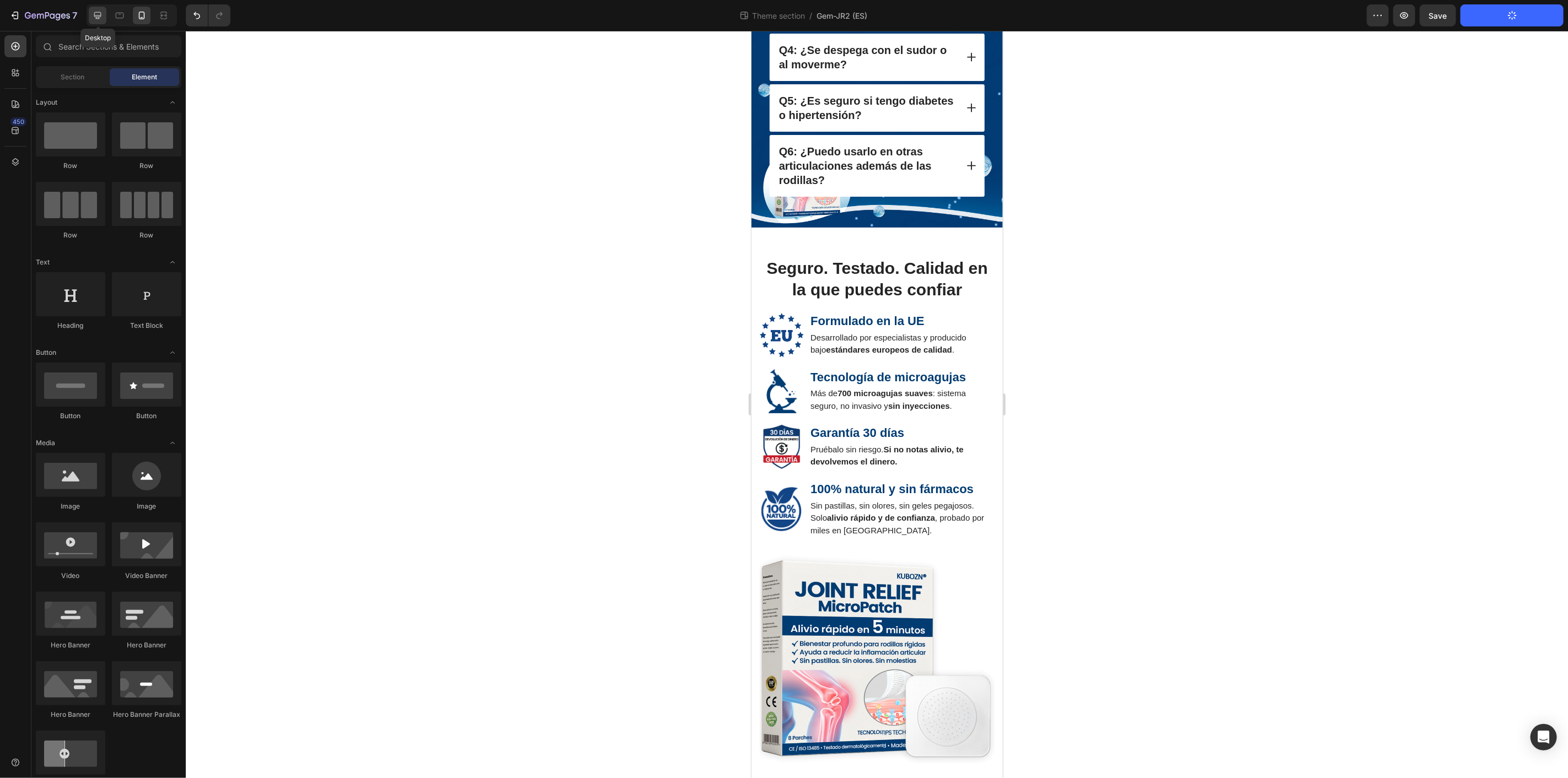
click at [95, 18] on icon at bounding box center [98, 16] width 11 height 11
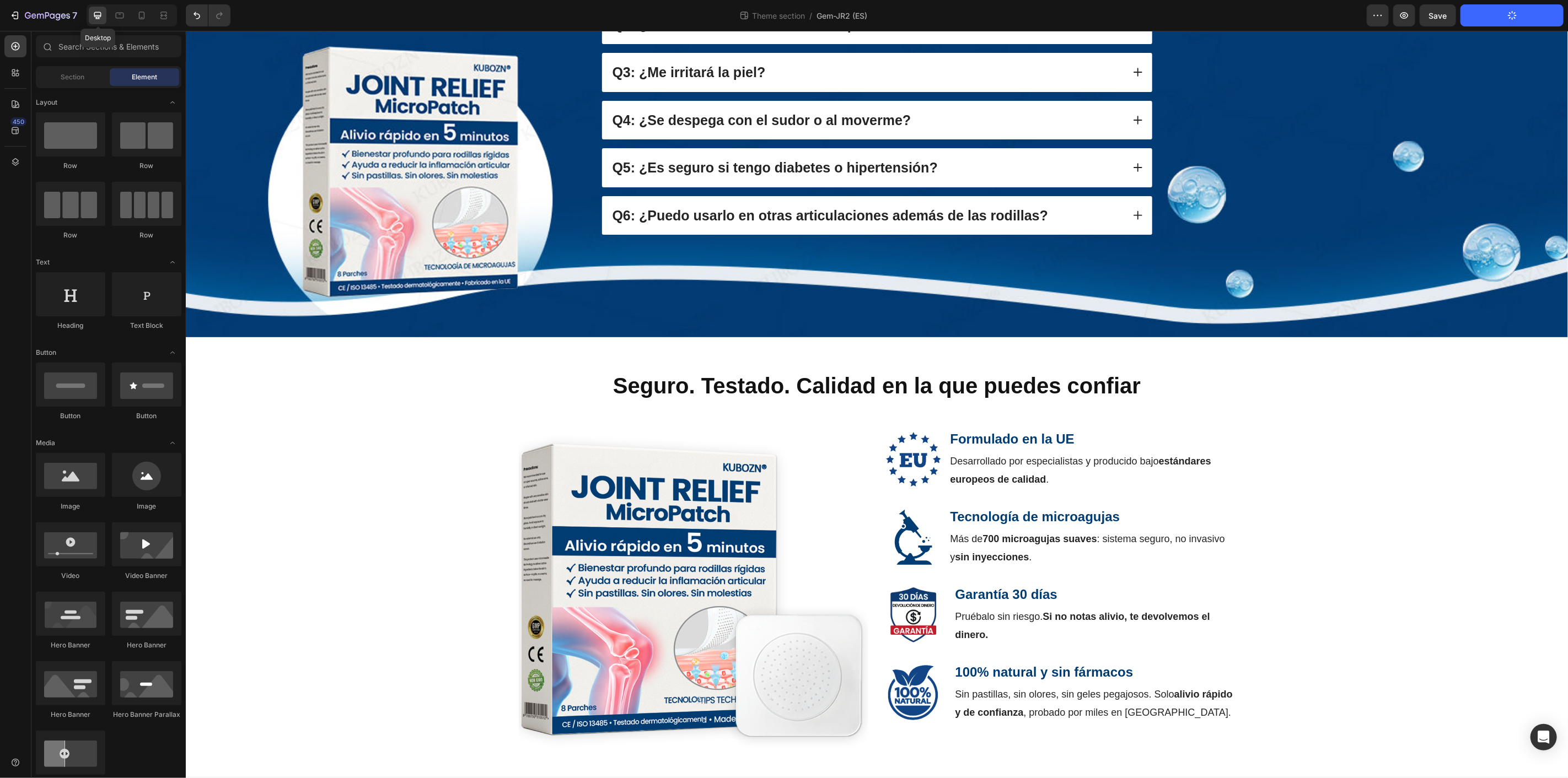
scroll to position [1150, 0]
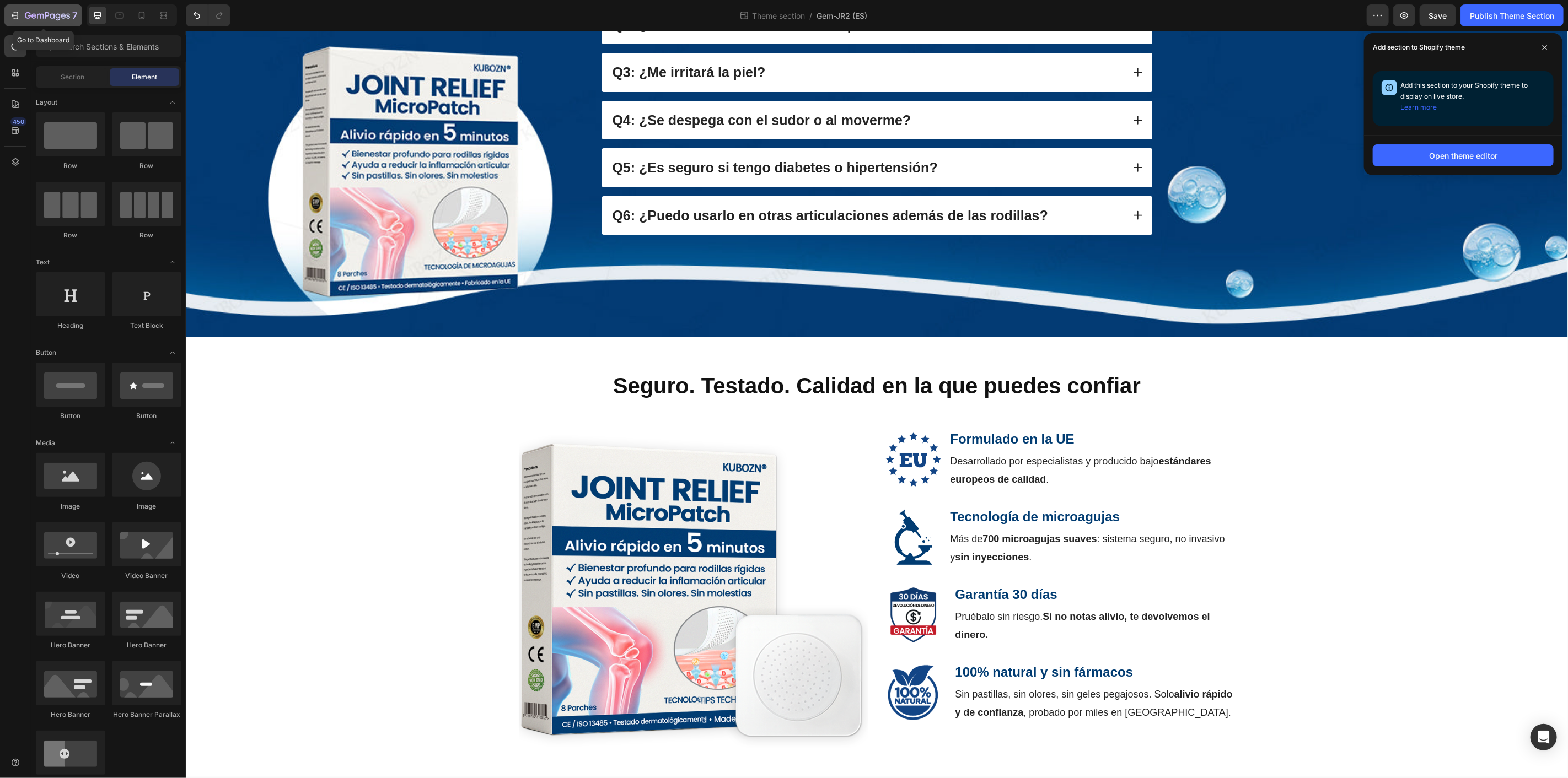
click at [13, 19] on icon "button" at bounding box center [15, 16] width 11 height 11
